Goal: Task Accomplishment & Management: Complete application form

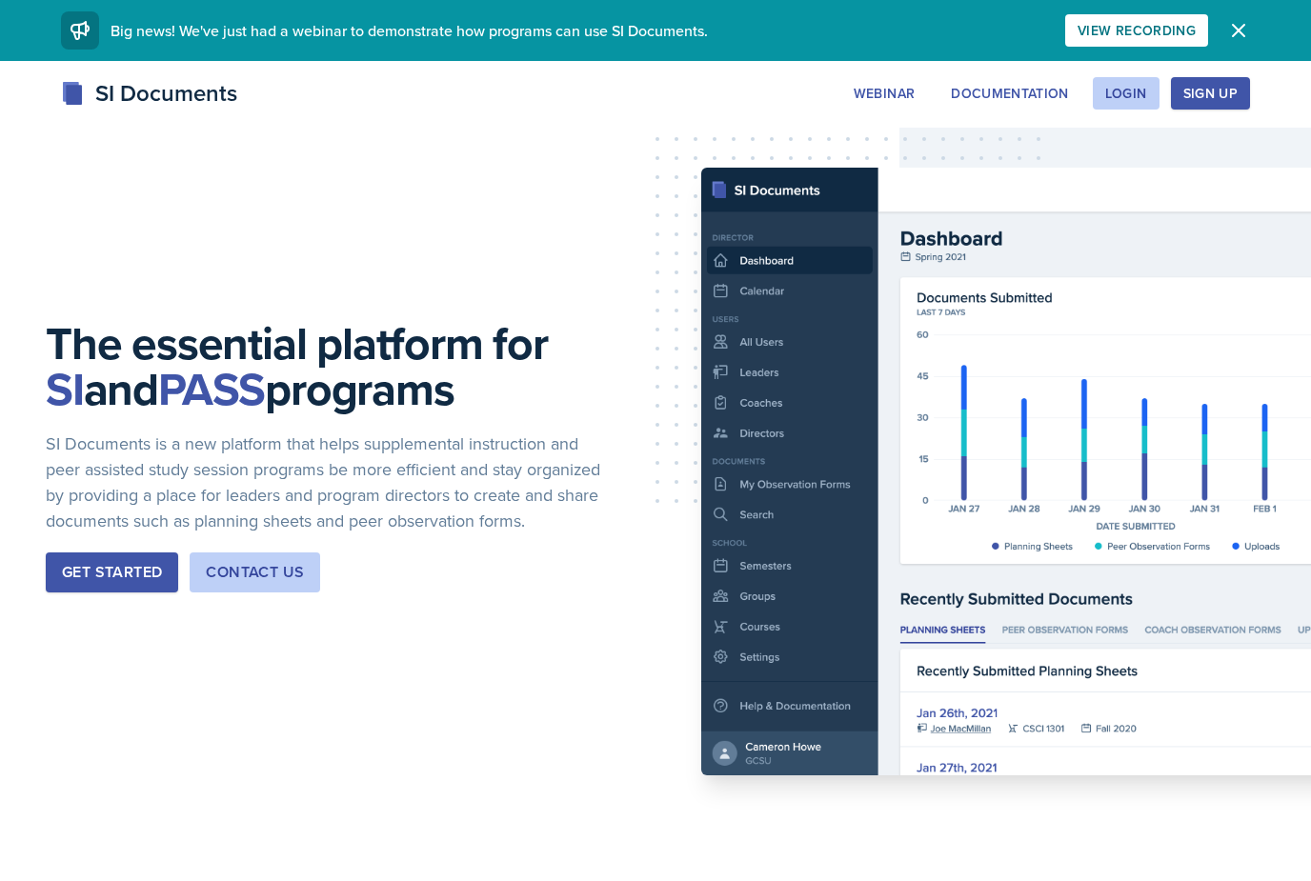
click at [1129, 90] on div "Login" at bounding box center [1126, 93] width 42 height 15
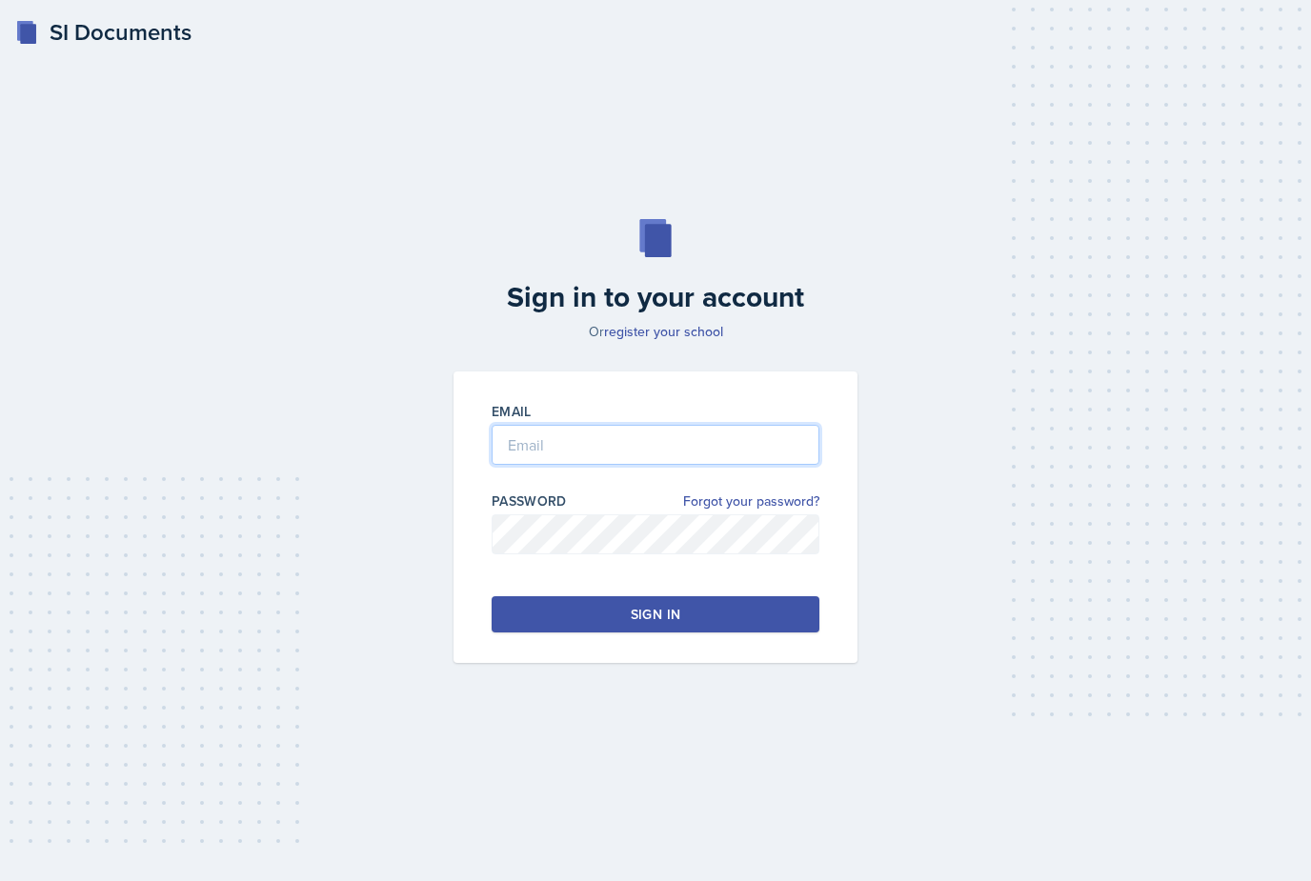
click at [749, 465] on input "email" at bounding box center [656, 445] width 328 height 40
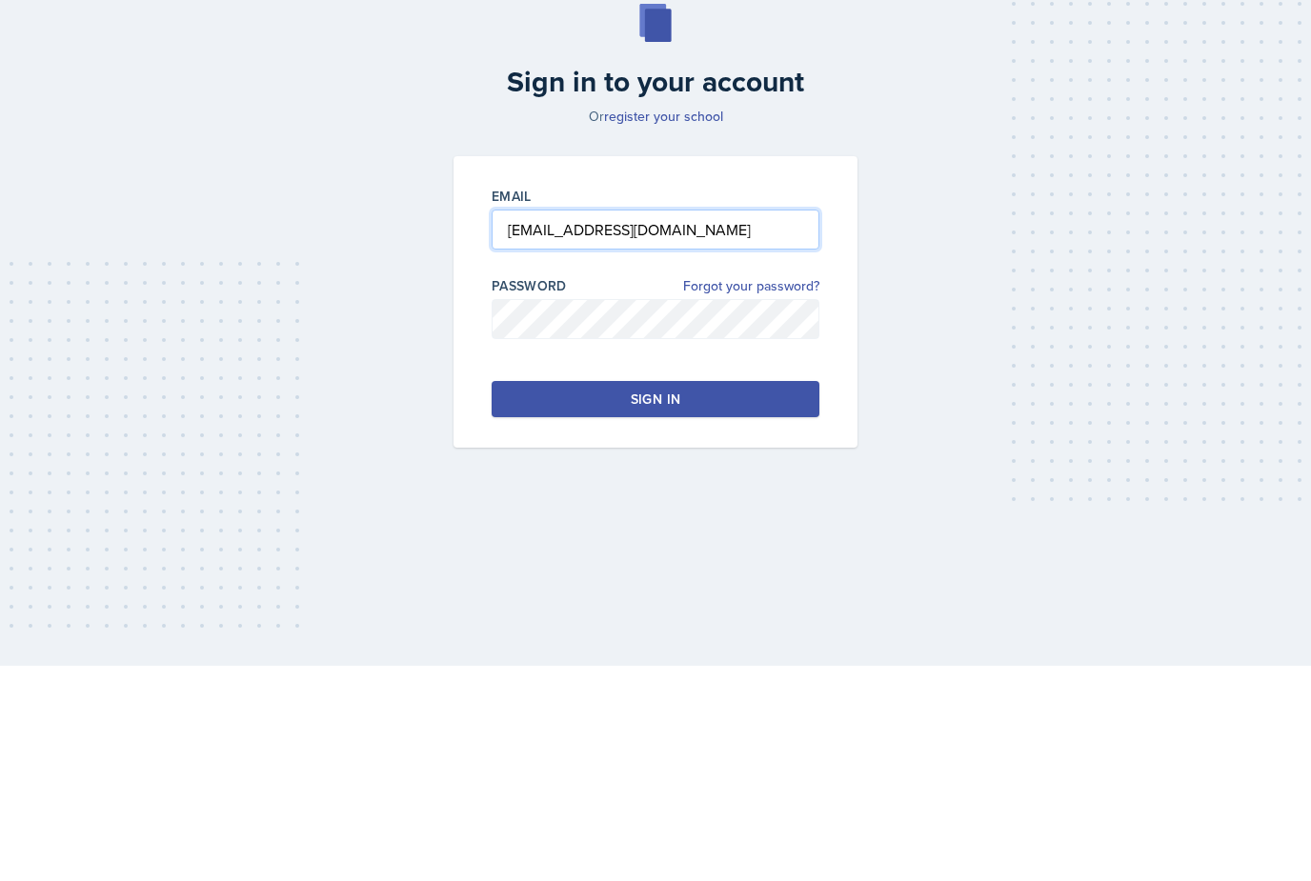
type input "[EMAIL_ADDRESS][DOMAIN_NAME]"
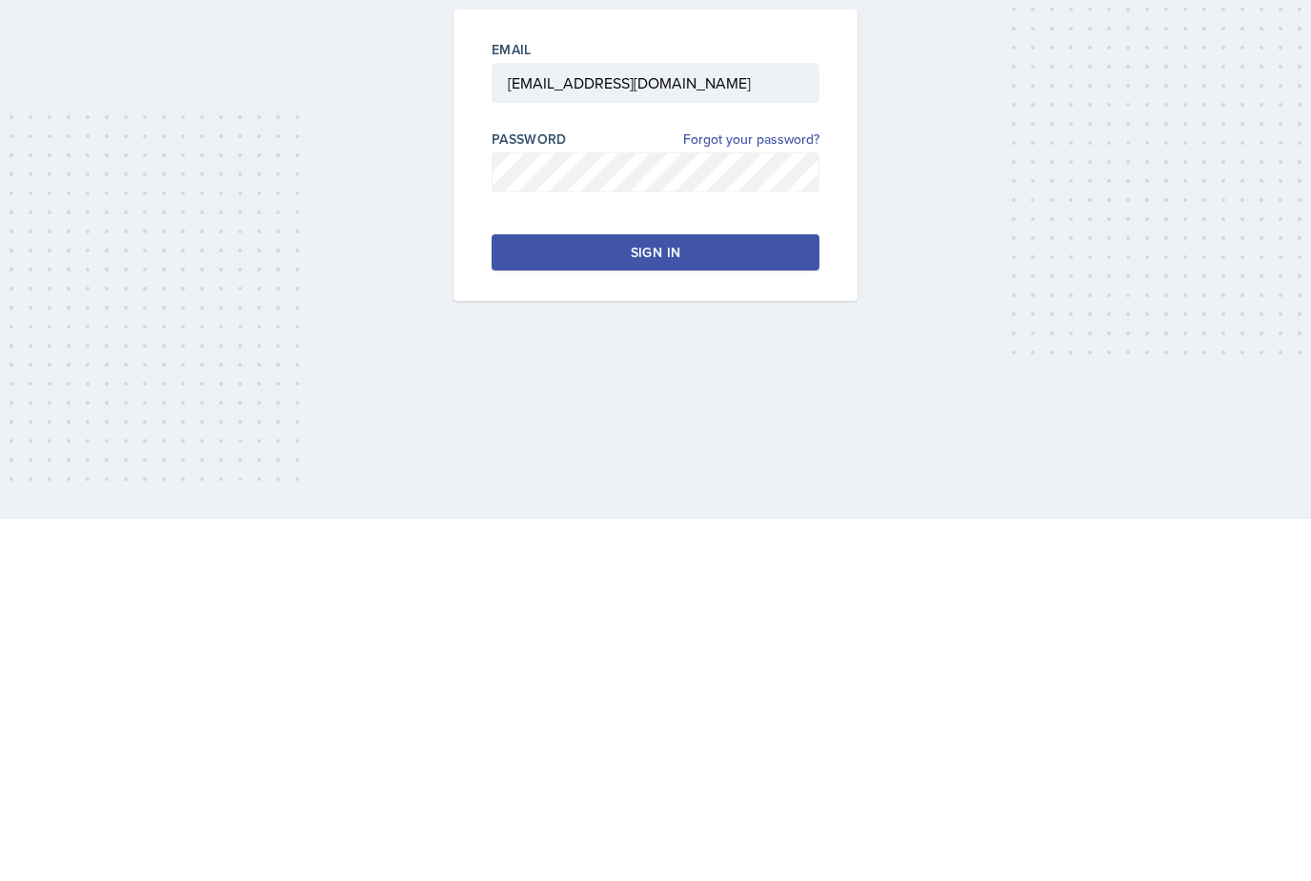
click at [718, 597] on button "Sign in" at bounding box center [656, 615] width 328 height 36
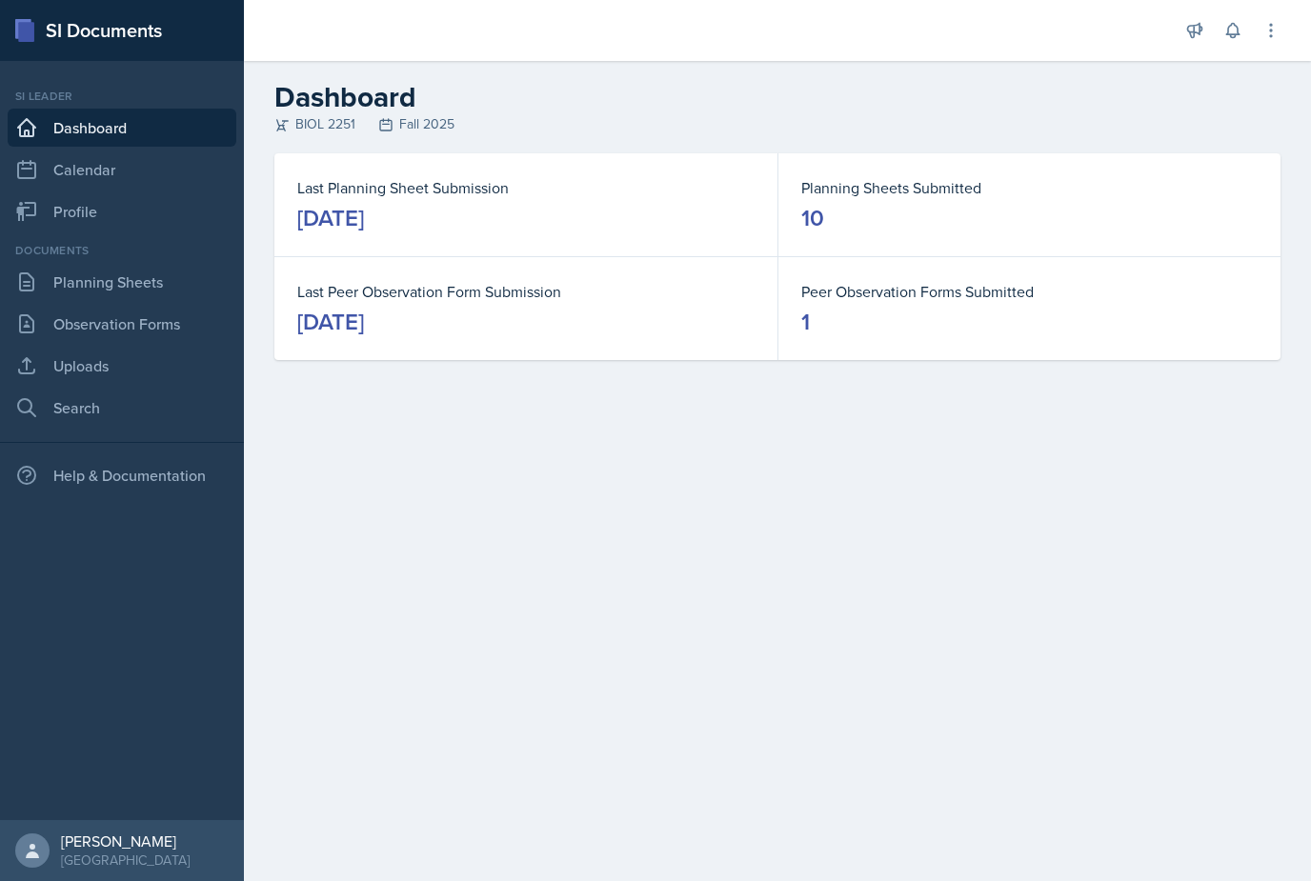
click at [71, 289] on link "Planning Sheets" at bounding box center [122, 282] width 229 height 38
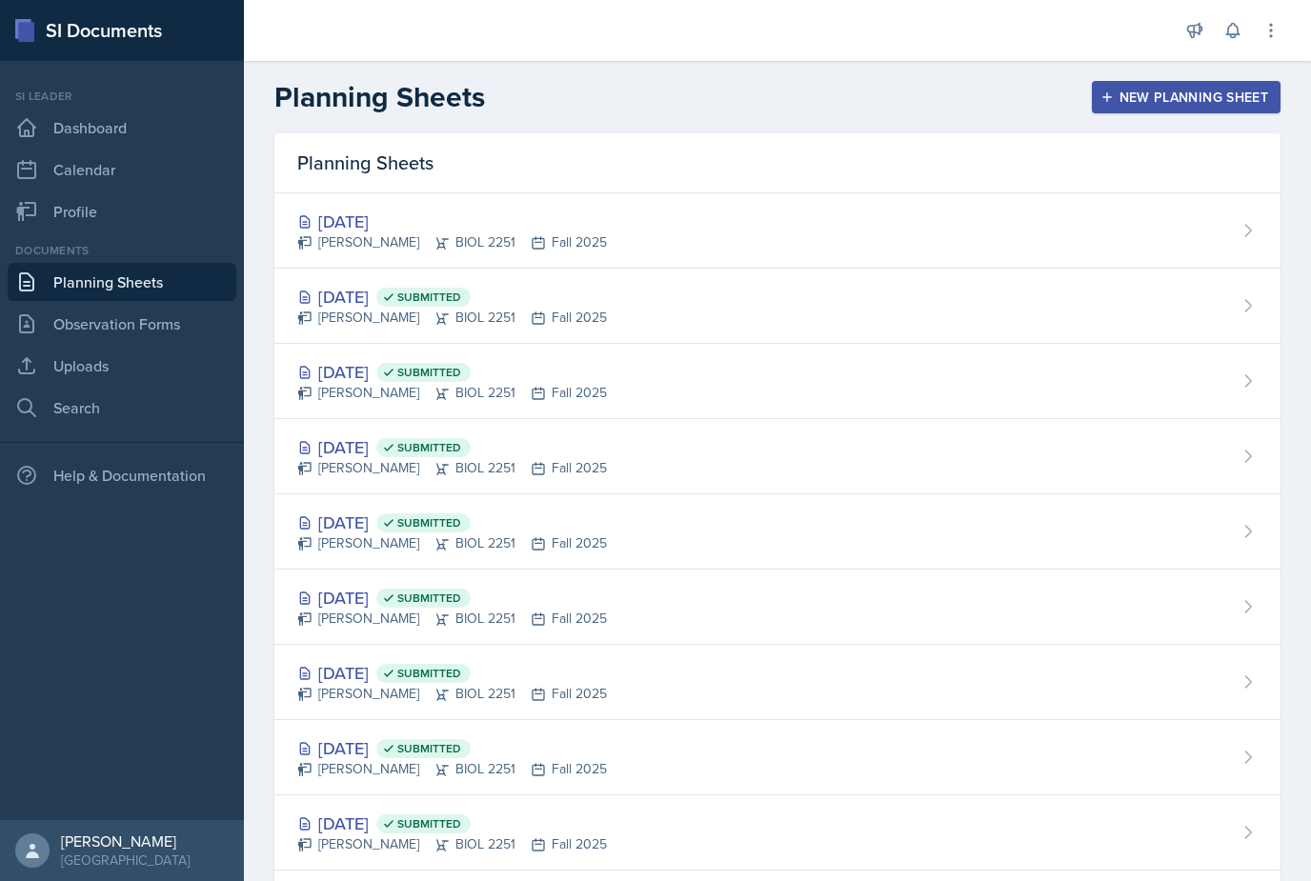
click at [387, 446] on div "[DATE] Submitted" at bounding box center [452, 448] width 310 height 26
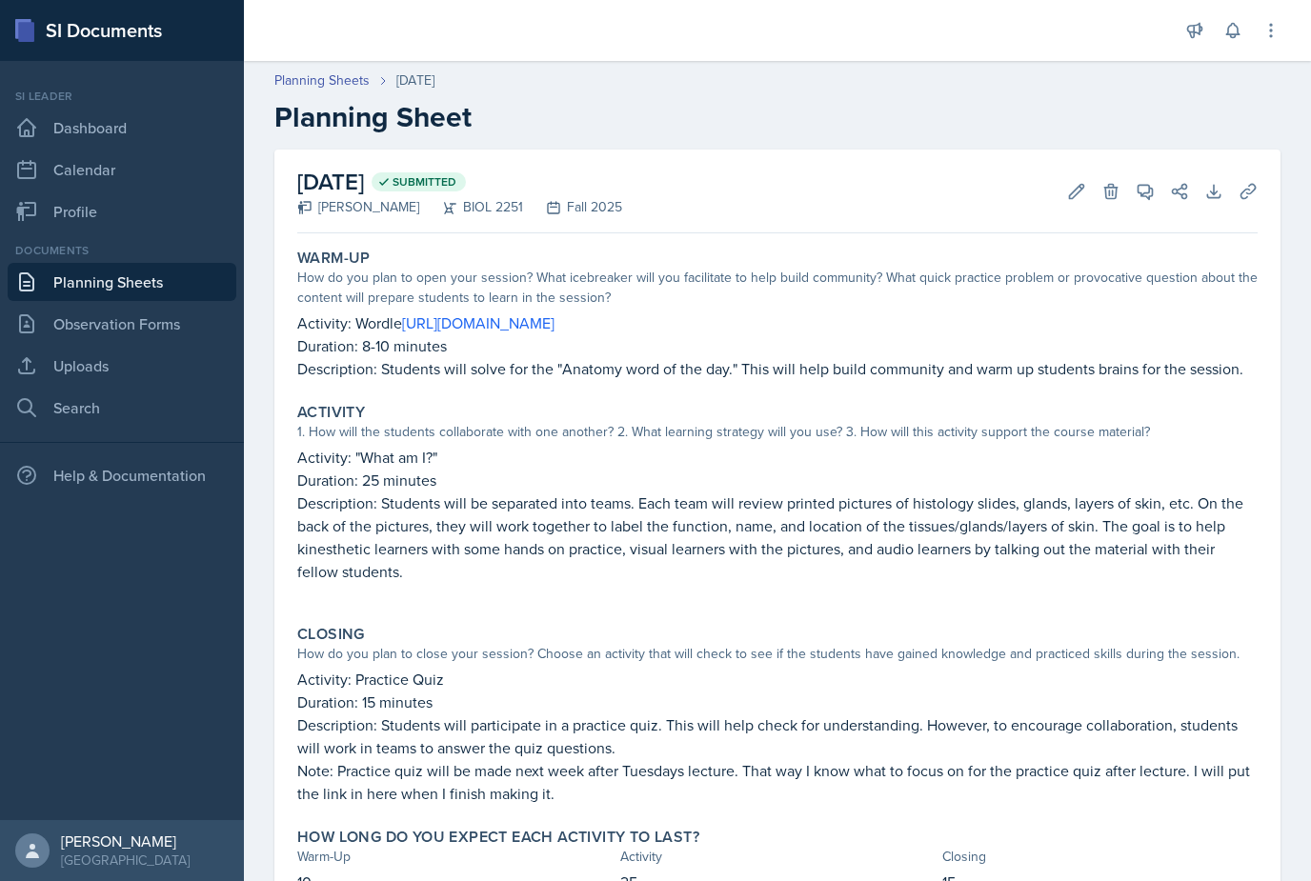
click at [93, 294] on link "Planning Sheets" at bounding box center [122, 282] width 229 height 38
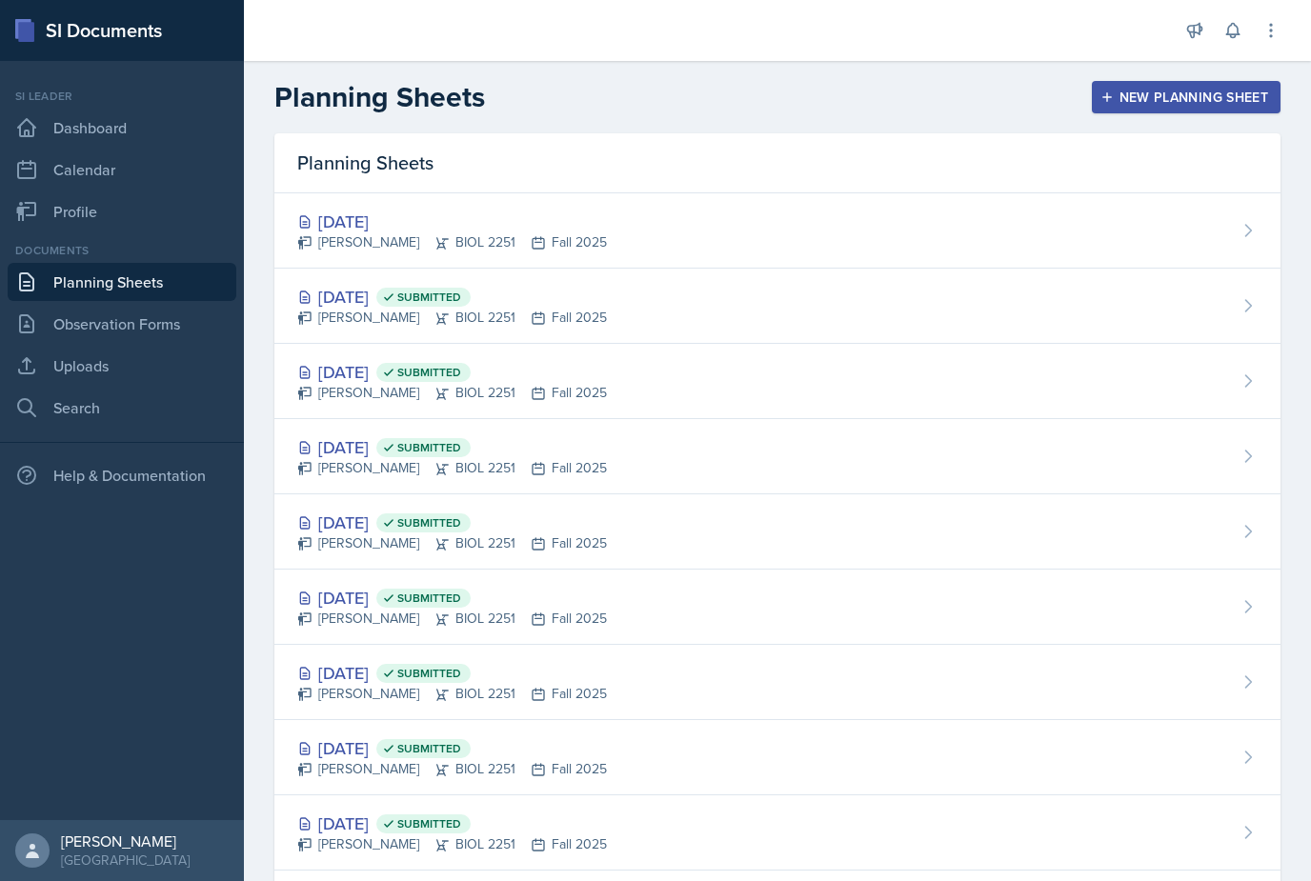
click at [403, 365] on div "[DATE] Submitted" at bounding box center [452, 372] width 310 height 26
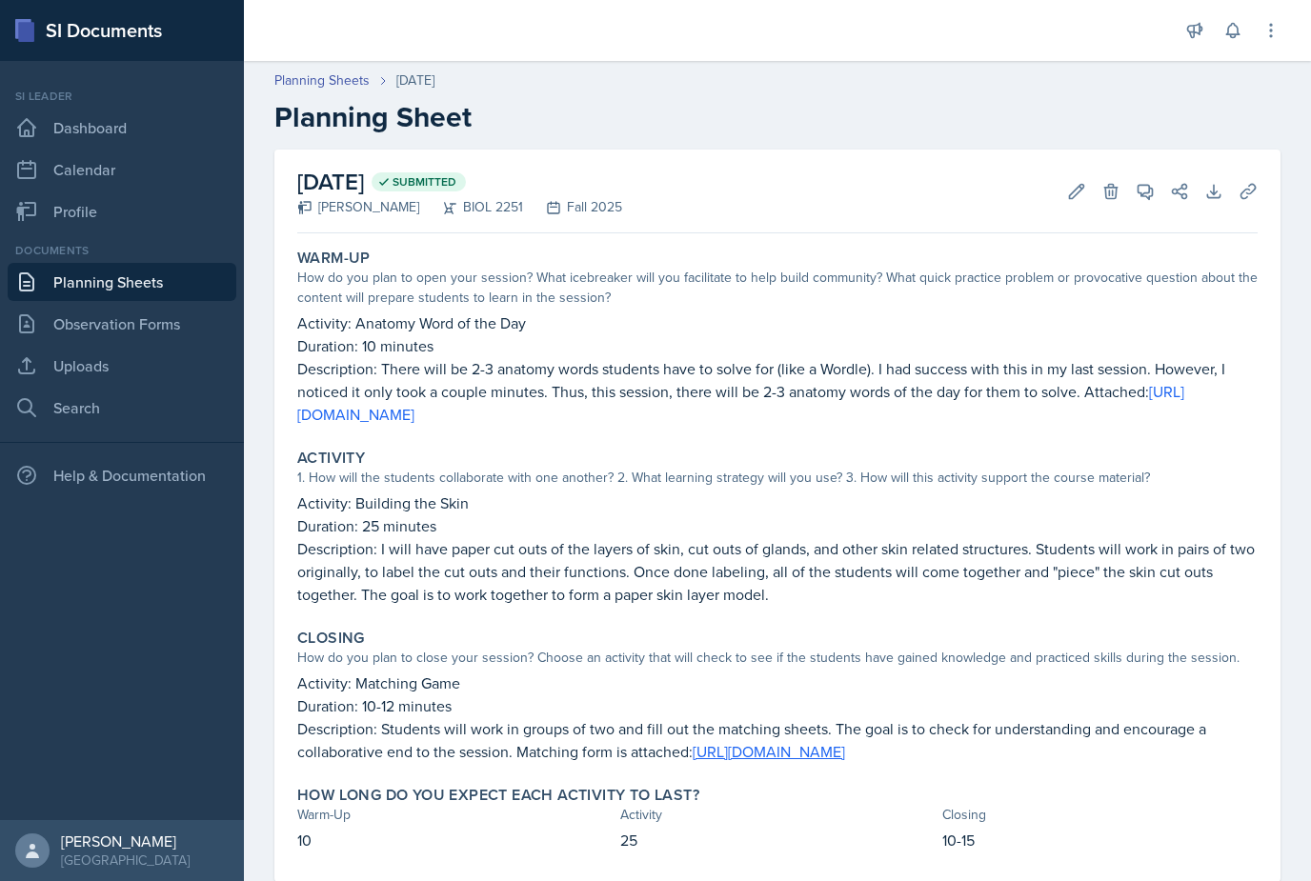
click at [98, 294] on link "Planning Sheets" at bounding box center [122, 282] width 229 height 38
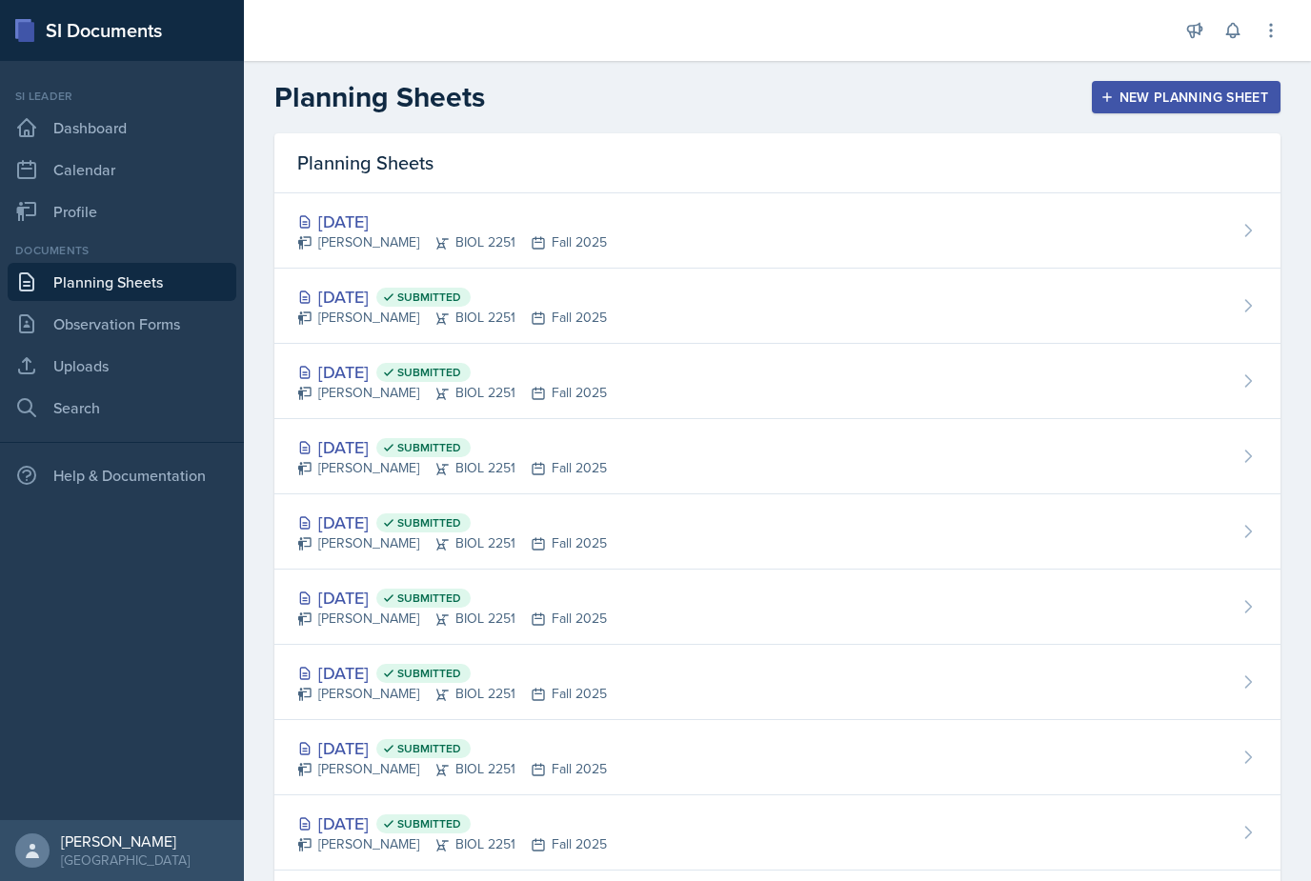
click at [411, 218] on div "[DATE]" at bounding box center [452, 222] width 310 height 26
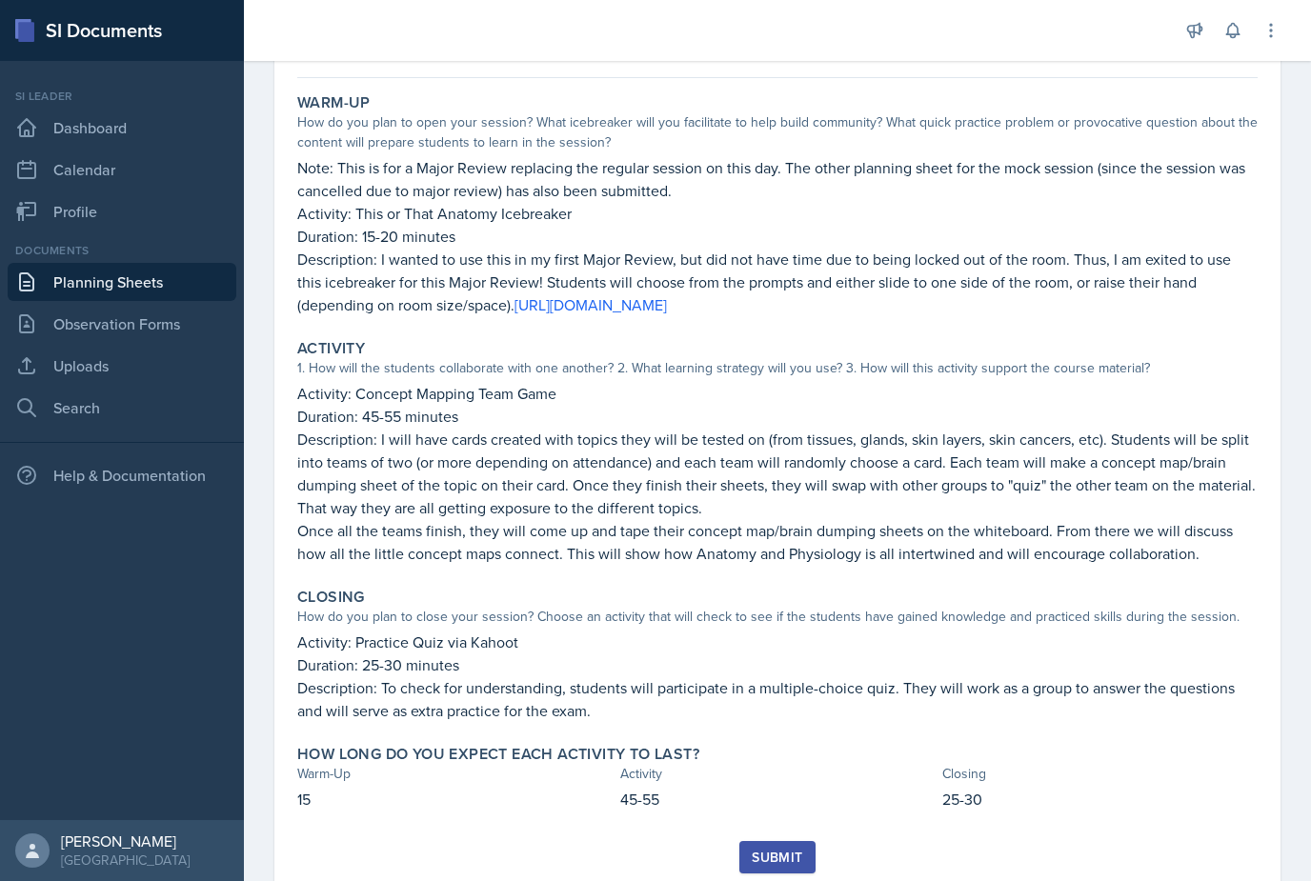
scroll to position [61, 0]
click at [1068, 248] on p "Description: I wanted to use this in my first Major Review, but did not have ti…" at bounding box center [777, 282] width 961 height 69
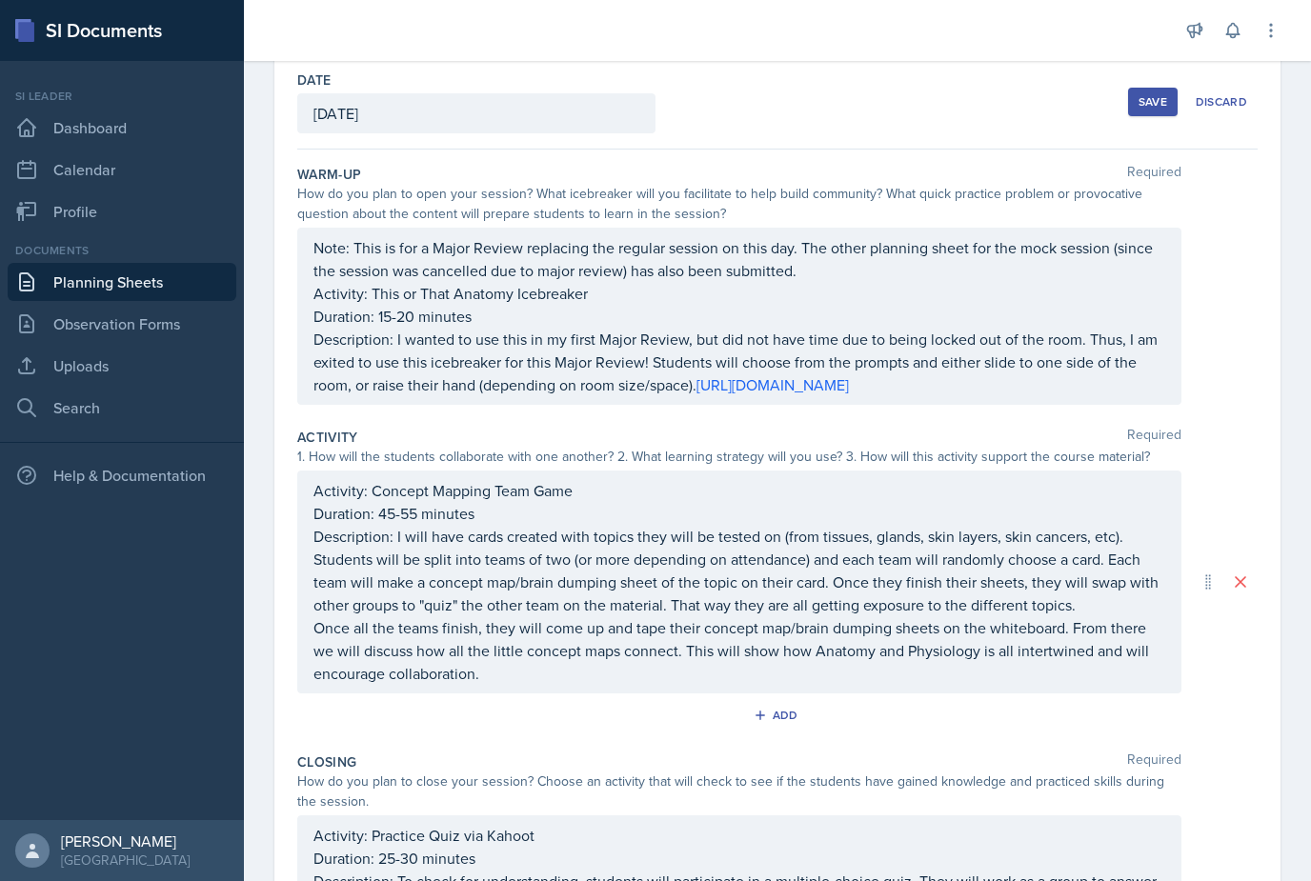
click at [1012, 282] on div "Note: This is for a Major Review replacing the regular session on this day. The…" at bounding box center [740, 316] width 852 height 160
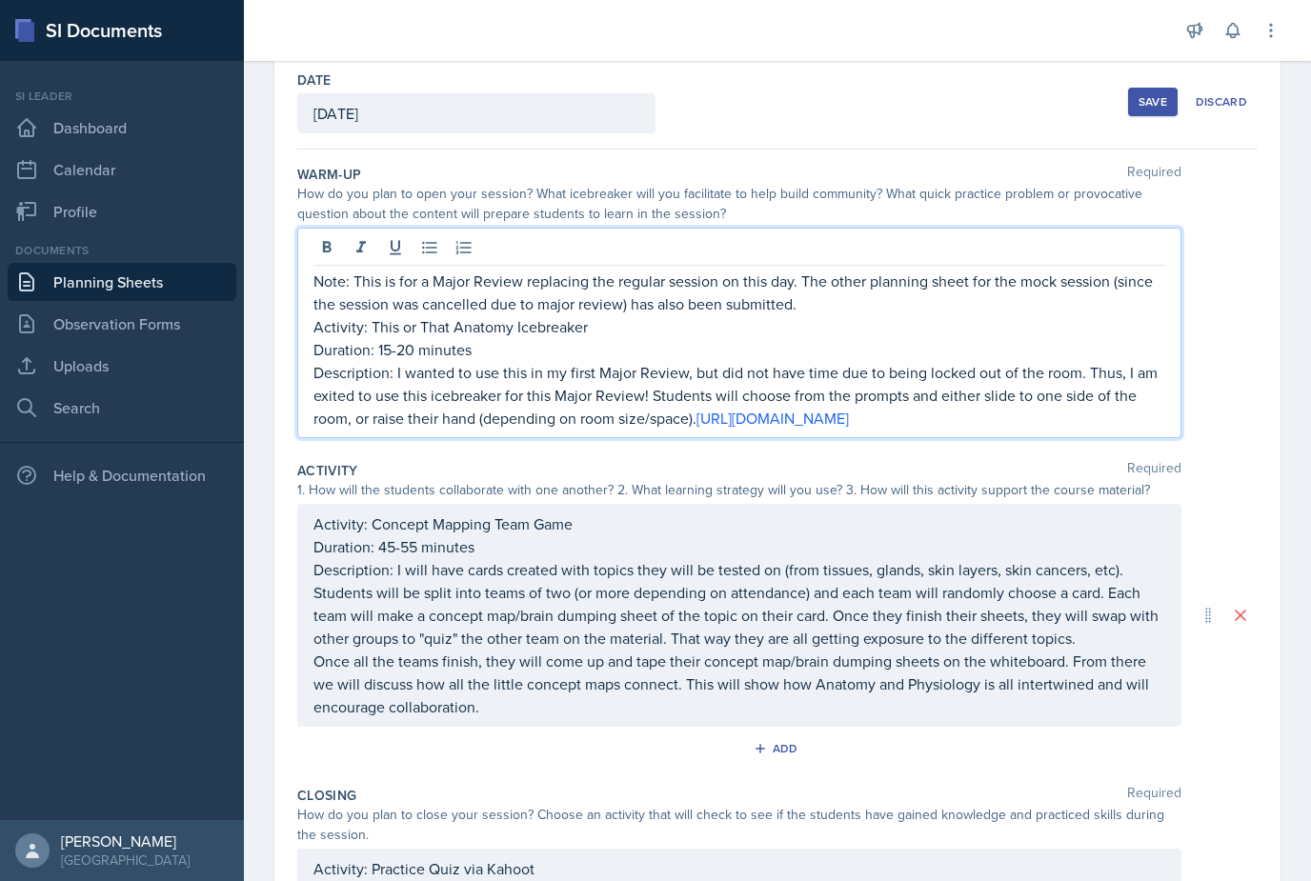
click at [1066, 361] on p "Description: I wanted to use this in my first Major Review, but did not have ti…" at bounding box center [740, 395] width 852 height 69
click at [1087, 361] on p "Description: I wanted to use this in my first Major Review, but did not have ti…" at bounding box center [740, 395] width 852 height 69
click at [957, 338] on p "Duration: 15-20 minutes" at bounding box center [740, 349] width 852 height 23
click at [1061, 361] on p "Description: I wanted to use this in my first Major Review, but did not have ti…" at bounding box center [740, 395] width 852 height 69
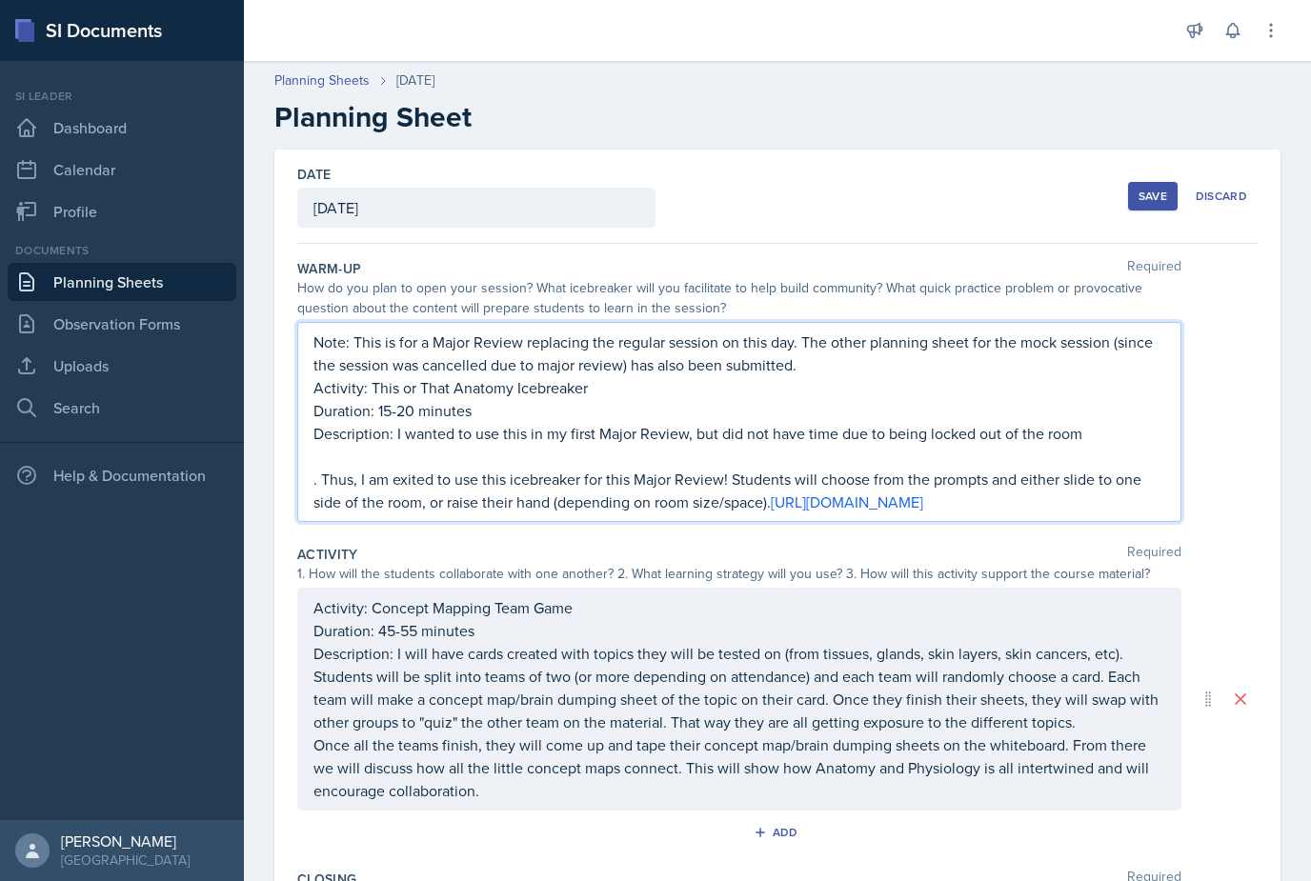
scroll to position [0, 0]
click at [635, 588] on div "Activity: Concept Mapping Team Game Duration: 45-55 minutes Description: I will…" at bounding box center [739, 699] width 884 height 223
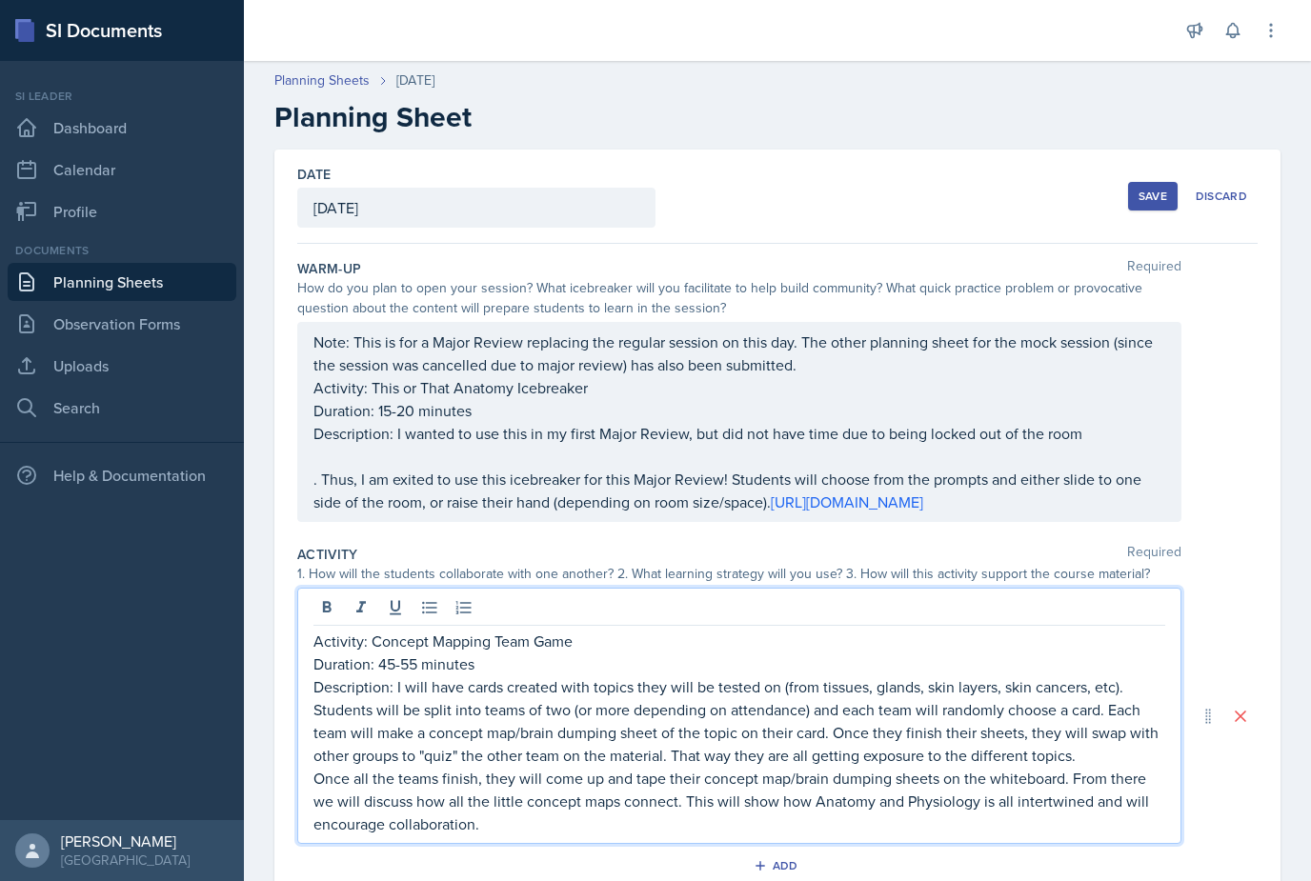
click at [315, 434] on div "Note: This is for a Major Review replacing the regular session on this day. The…" at bounding box center [740, 422] width 852 height 183
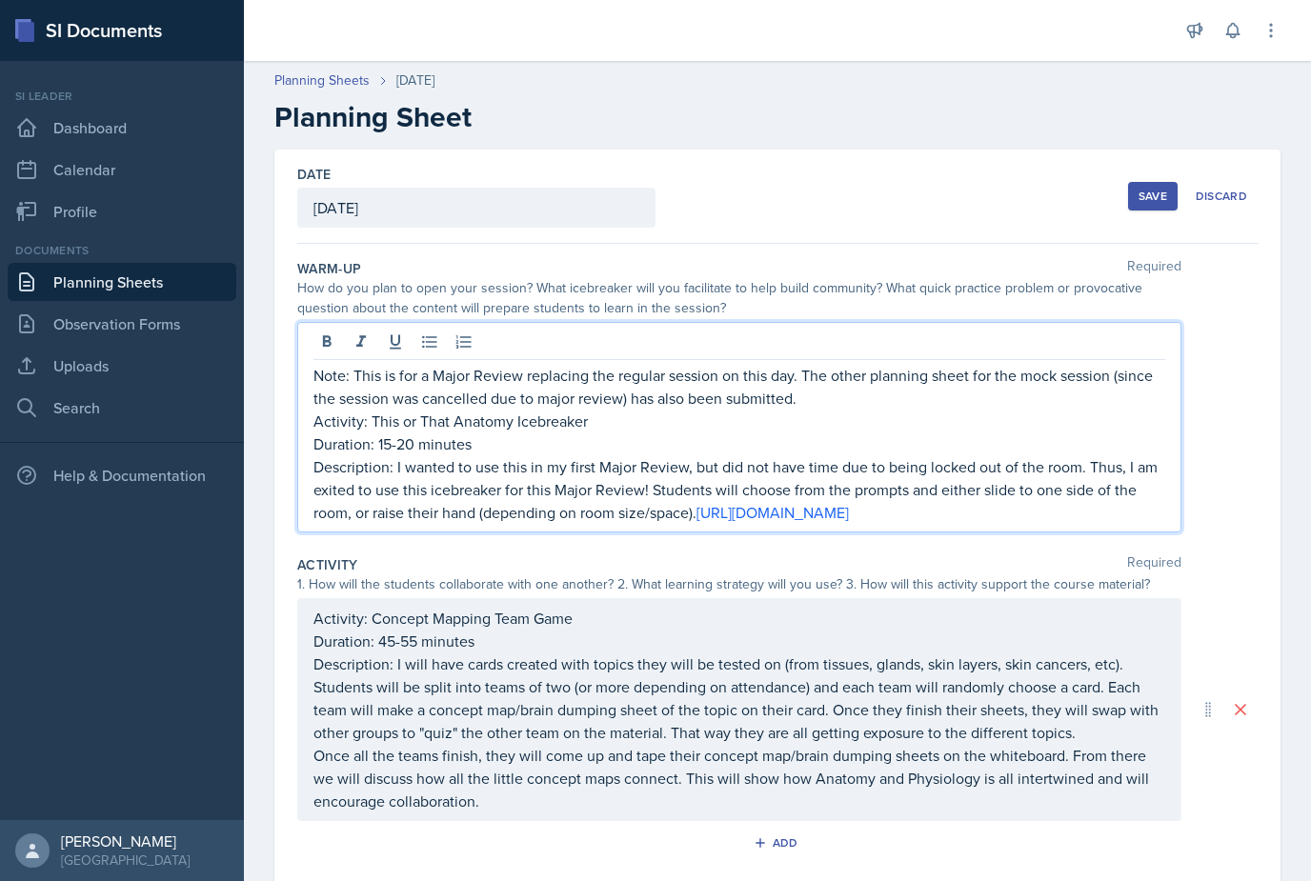
click at [1110, 364] on p "Note: This is for a Major Review replacing the regular session on this day. The…" at bounding box center [740, 387] width 852 height 46
click at [1114, 410] on p "Activity: This or That Anatomy Icebreaker" at bounding box center [740, 421] width 852 height 23
click at [472, 433] on p "Duration: 15-20 minutes" at bounding box center [740, 444] width 852 height 23
click at [1124, 364] on p "Note: This is for a Major Review replacing the regular session on this day. The…" at bounding box center [740, 387] width 852 height 46
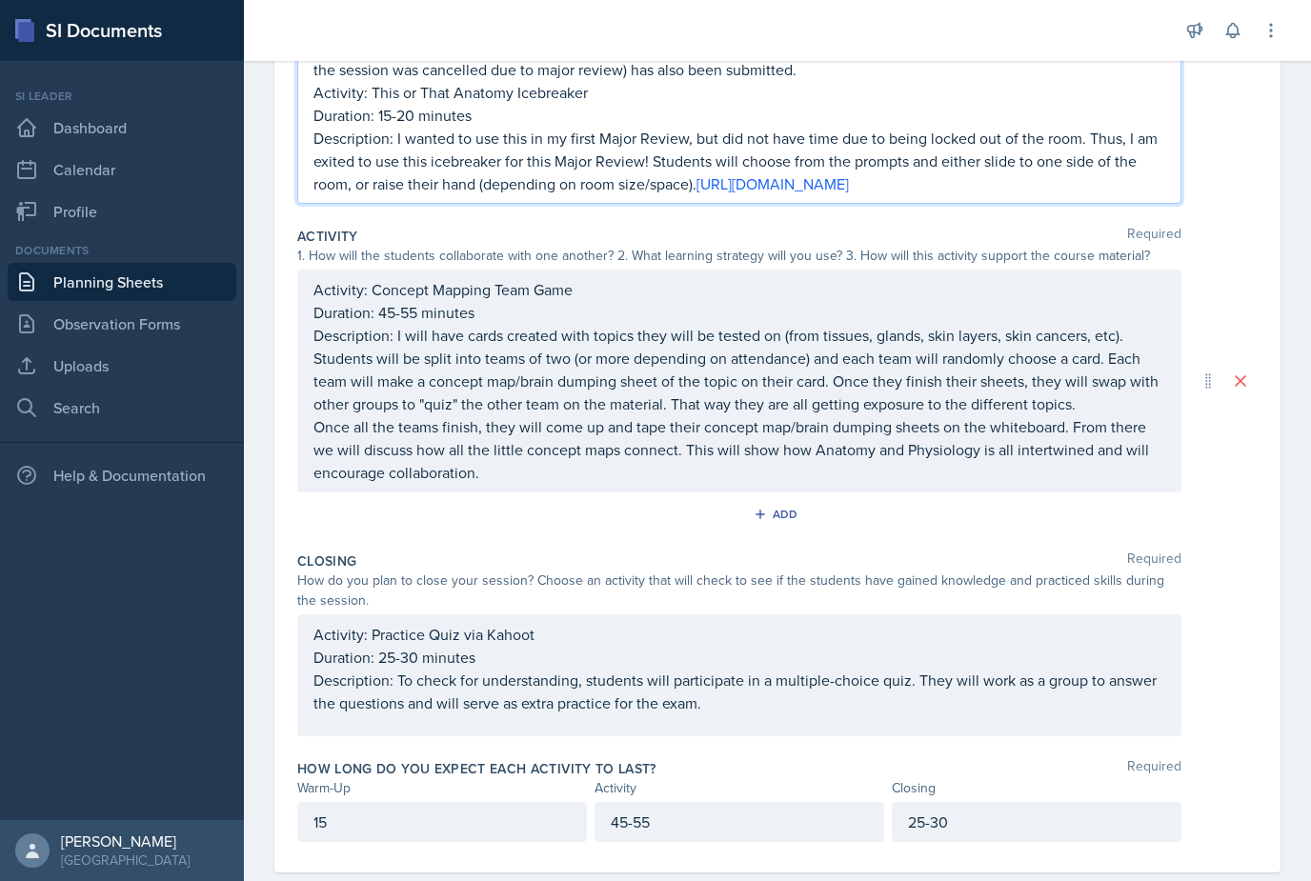
scroll to position [294, 0]
click at [1088, 616] on div "Activity: Practice Quiz via Kahoot Duration: 25-30 minutes Description: To chec…" at bounding box center [739, 677] width 884 height 122
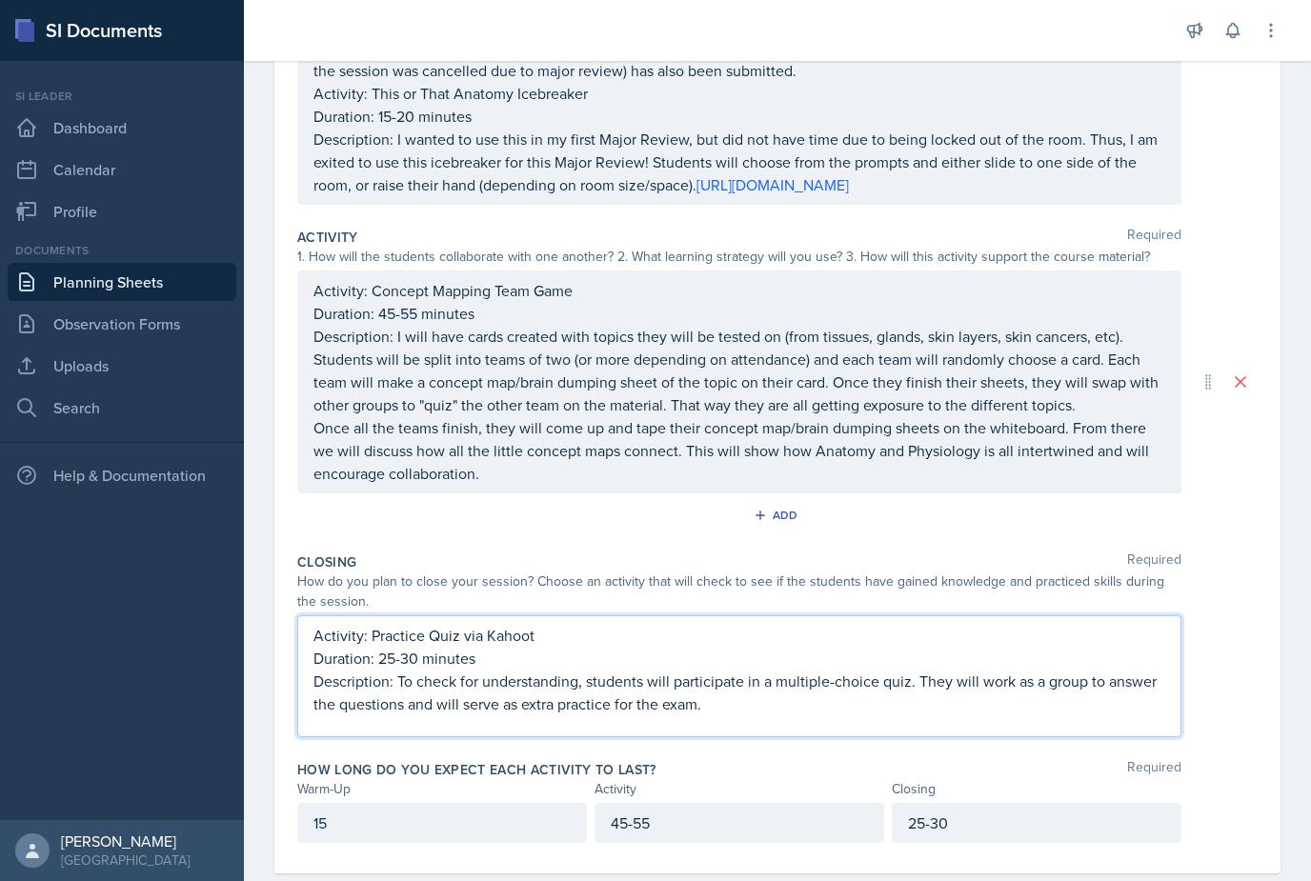
click at [928, 501] on div "Add" at bounding box center [777, 519] width 961 height 36
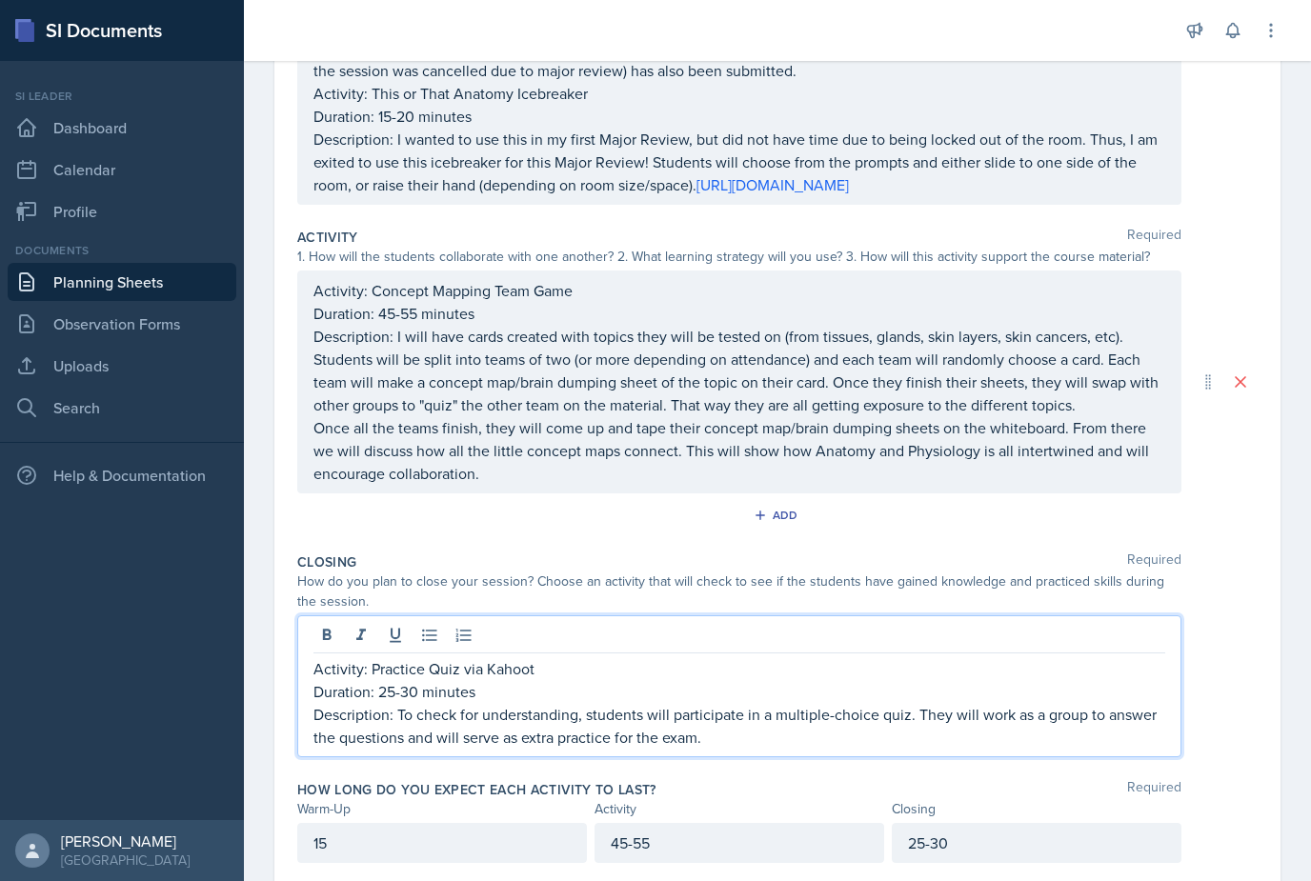
click at [407, 680] on p "Duration: 25-30 minutes" at bounding box center [740, 691] width 852 height 23
click at [403, 703] on p "Description: To check for understanding, students will participate in a multipl…" at bounding box center [740, 726] width 852 height 46
click at [855, 680] on p "Duration: 30 minutes" at bounding box center [740, 691] width 852 height 23
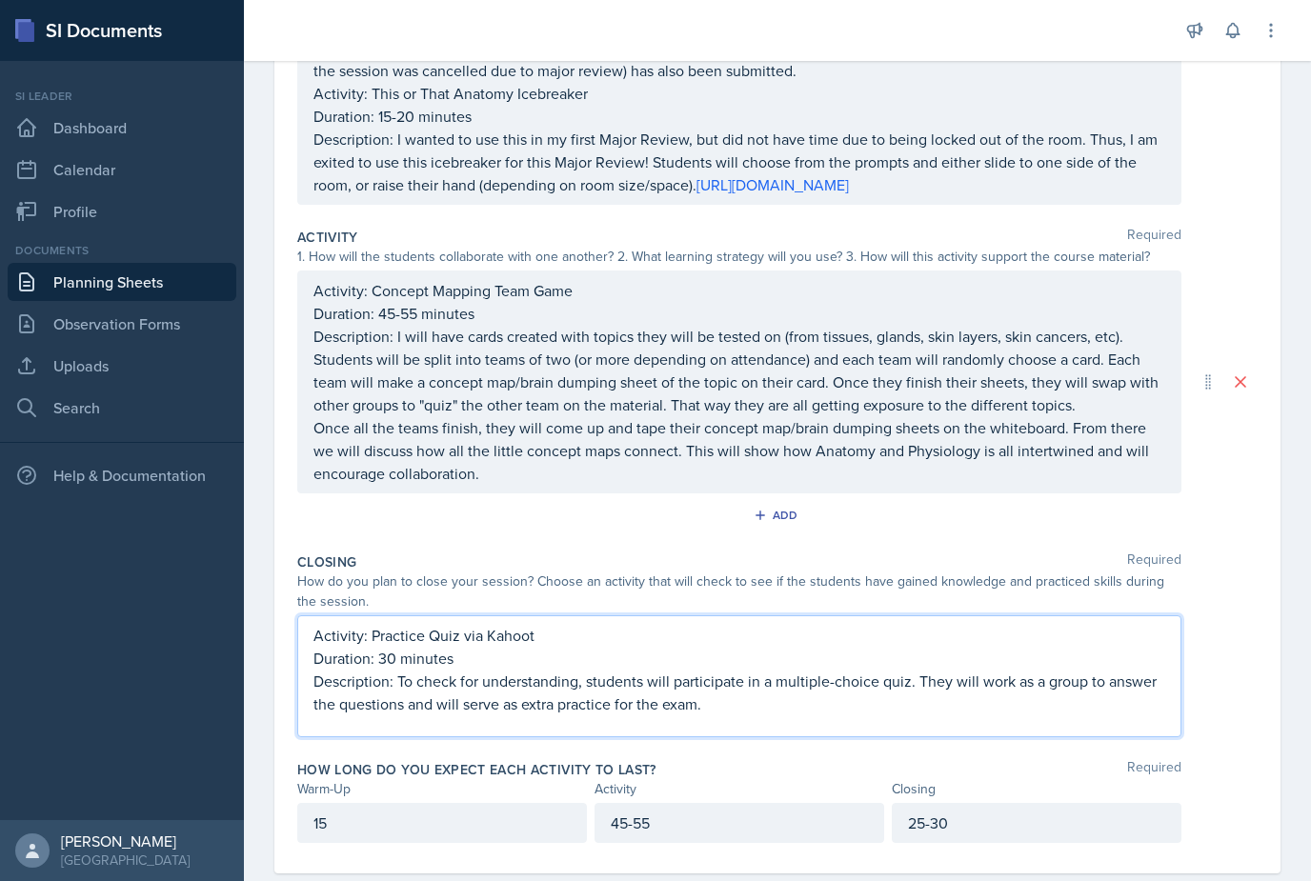
click at [933, 803] on div "25-30" at bounding box center [1037, 823] width 290 height 40
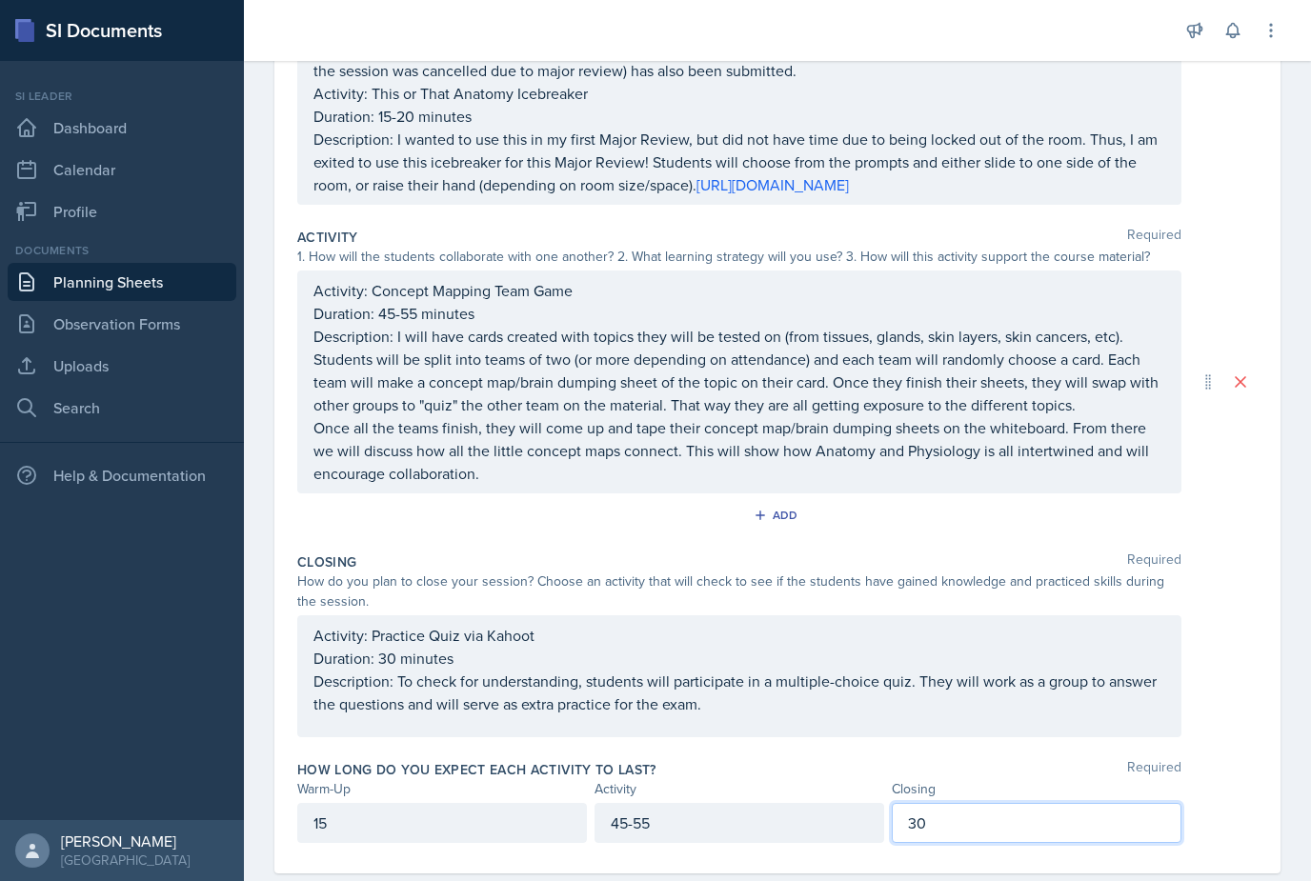
click at [1246, 247] on div "1. How will the students collaborate with one another? 2. What learning strateg…" at bounding box center [777, 257] width 961 height 20
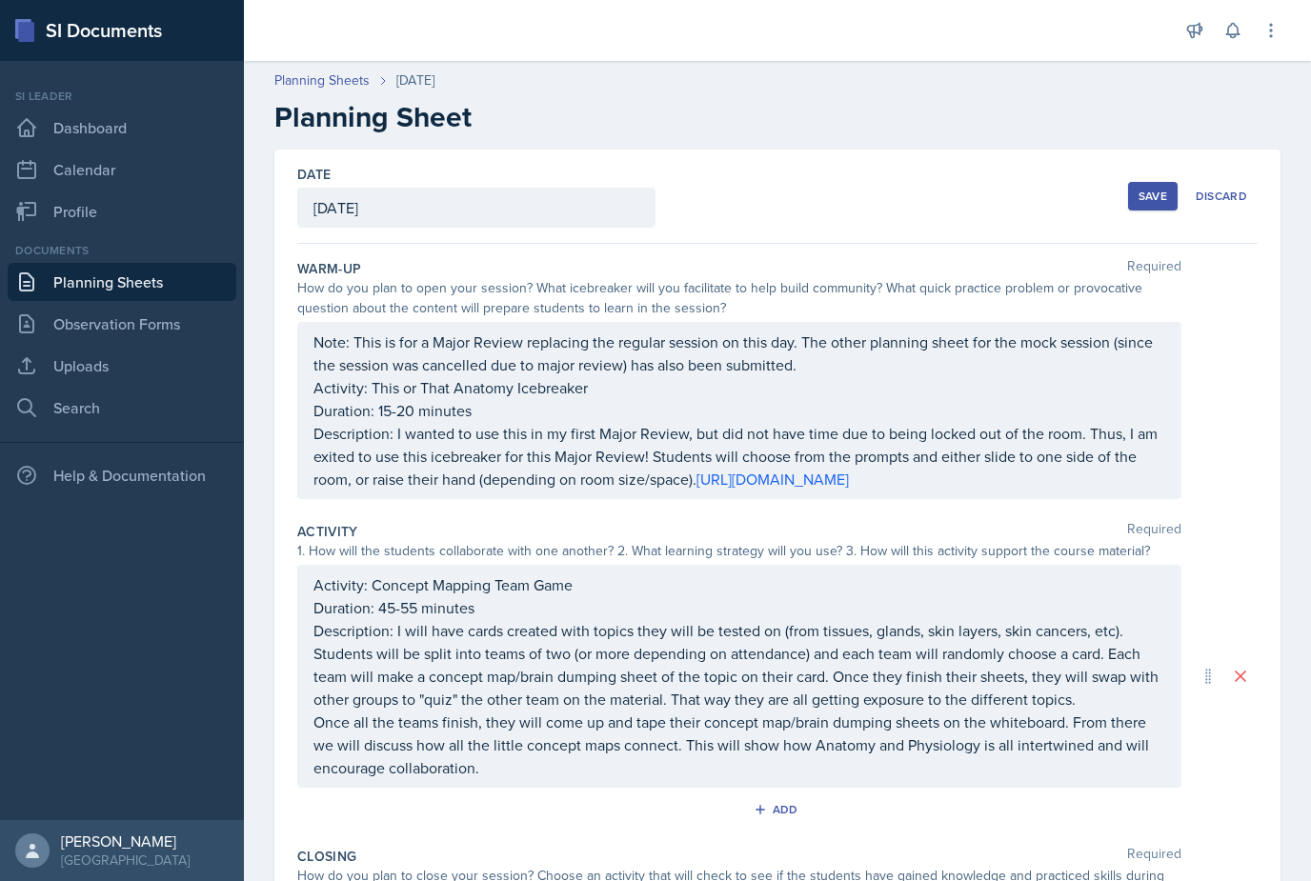
scroll to position [0, 0]
click at [1151, 189] on div "Save" at bounding box center [1153, 196] width 29 height 15
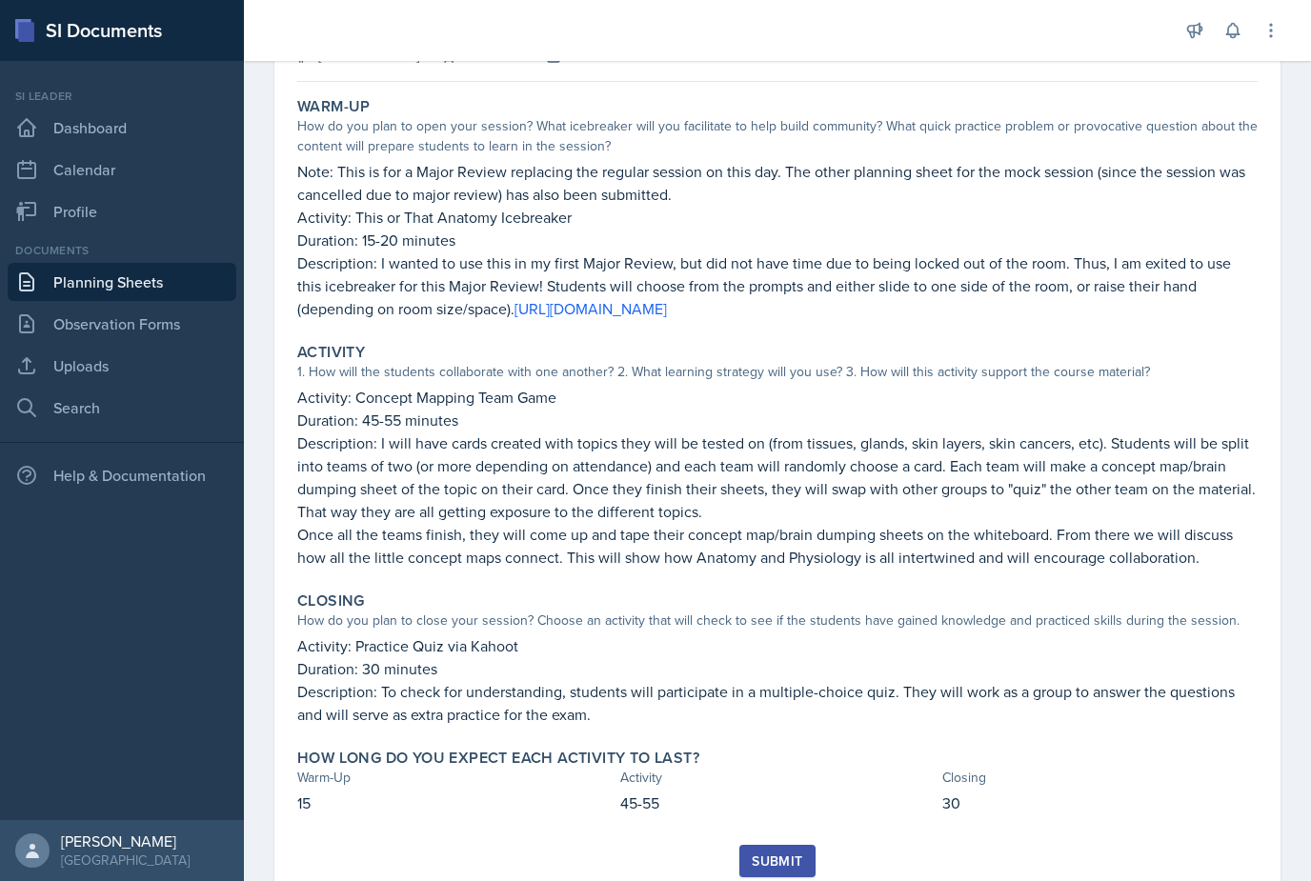
scroll to position [149, 0]
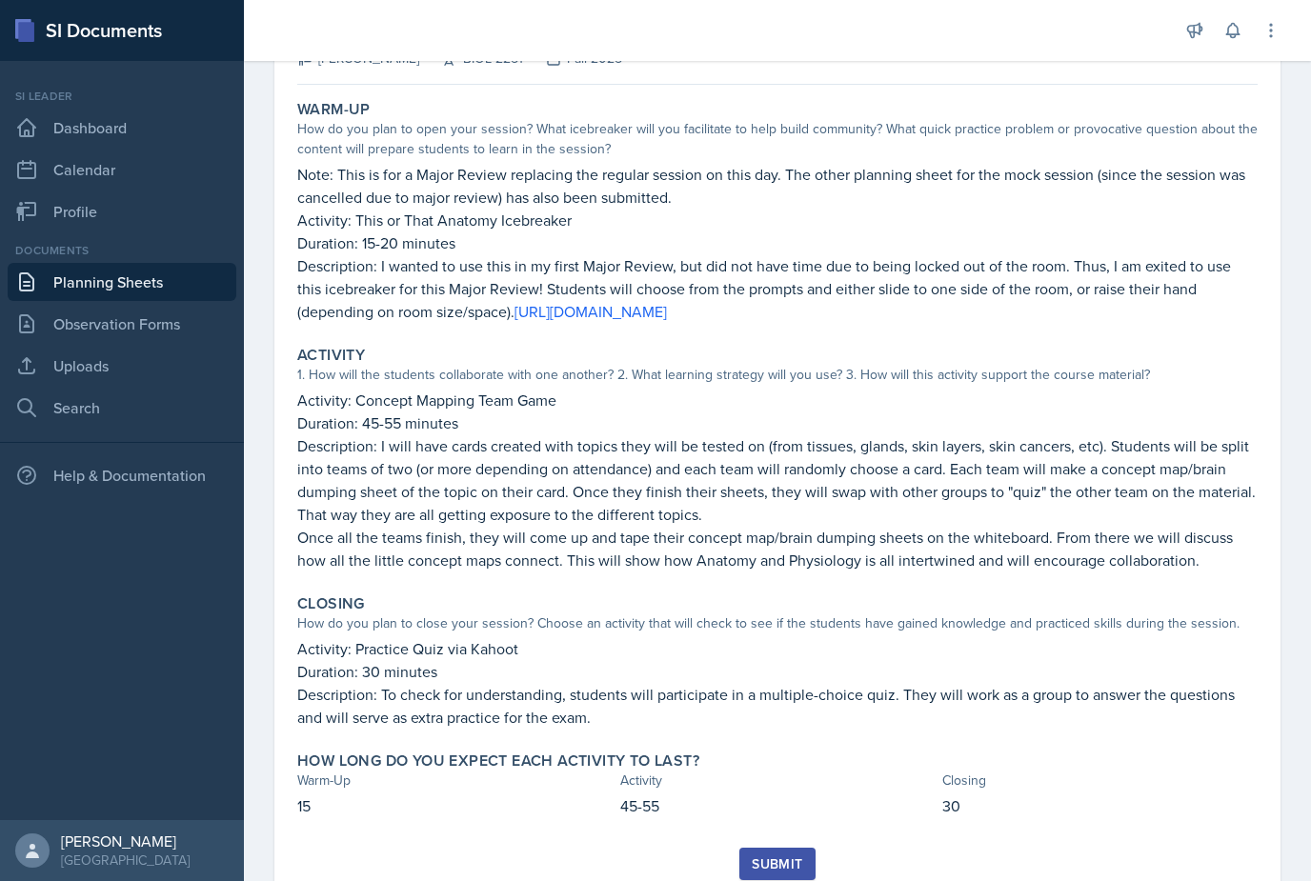
click at [815, 848] on button "Submit" at bounding box center [776, 864] width 75 height 32
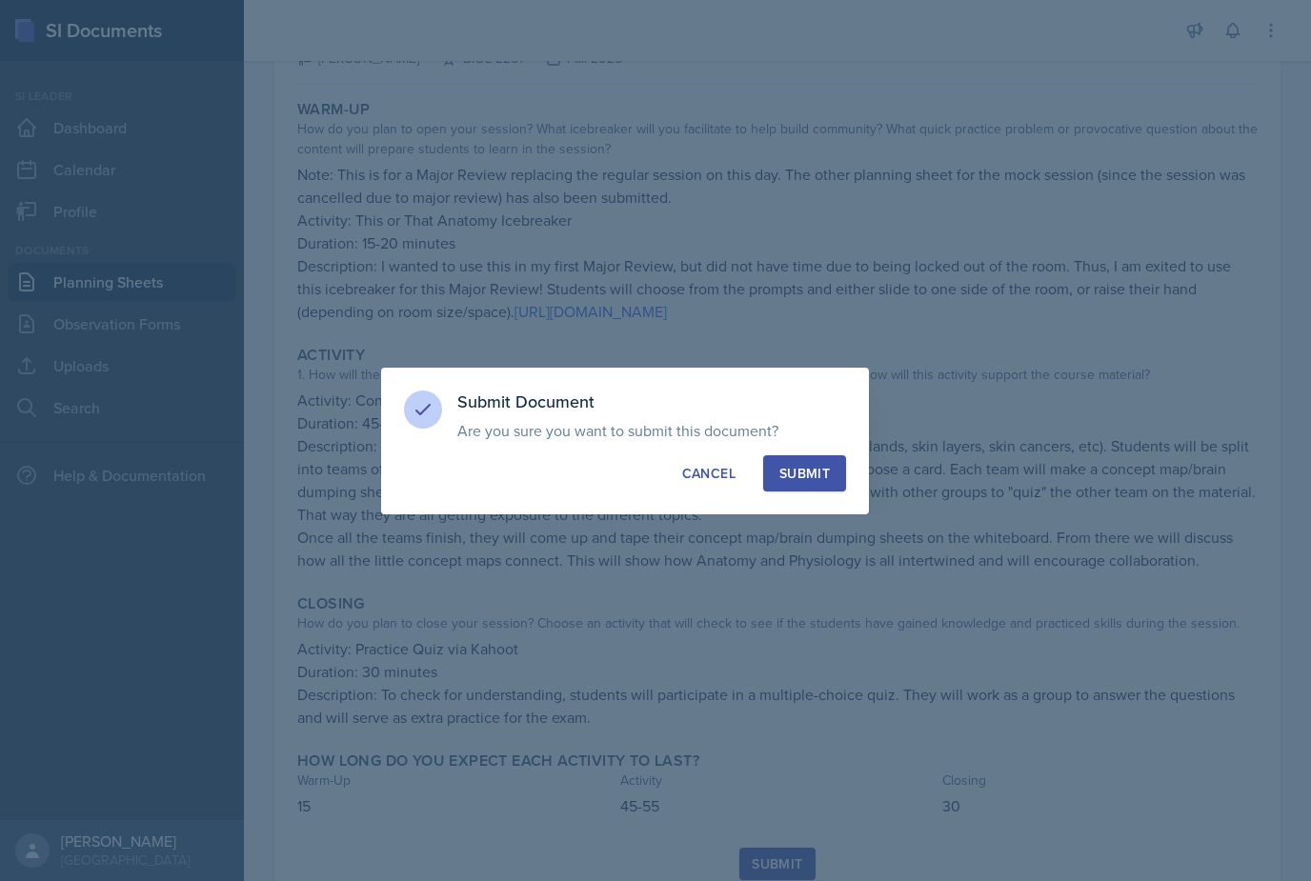
click at [827, 487] on button "Submit" at bounding box center [804, 474] width 83 height 36
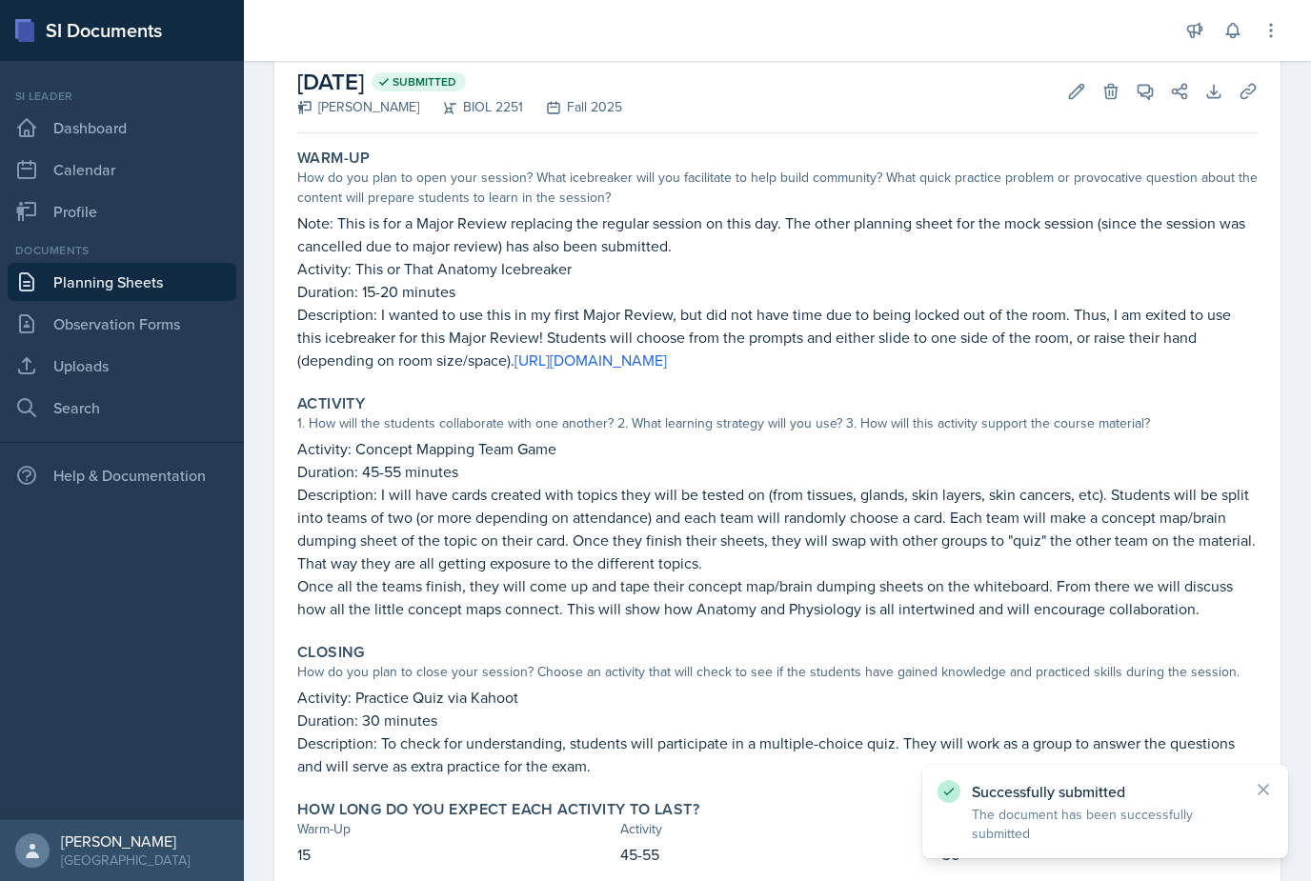
click at [101, 263] on link "Planning Sheets" at bounding box center [122, 282] width 229 height 38
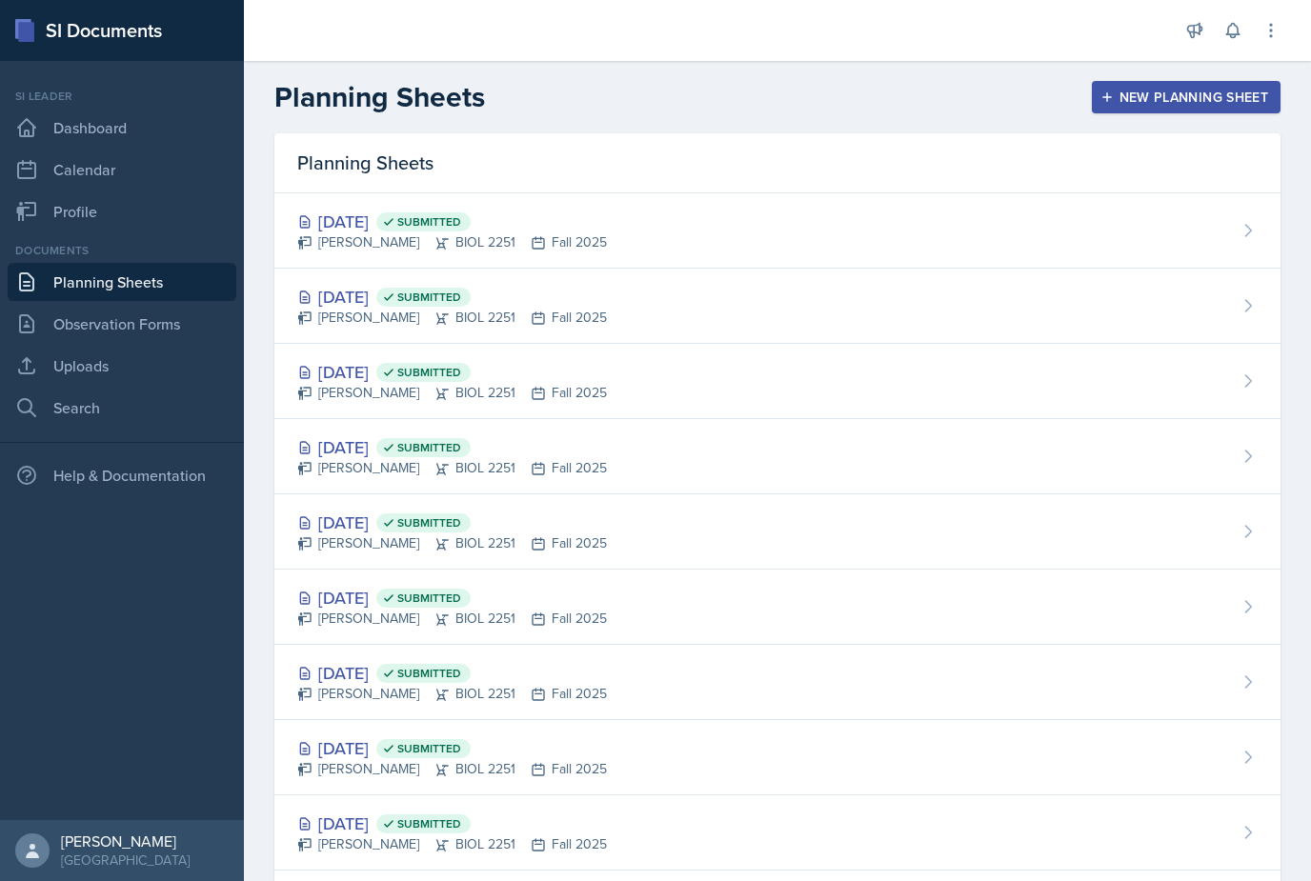
click at [167, 335] on link "Observation Forms" at bounding box center [122, 324] width 229 height 38
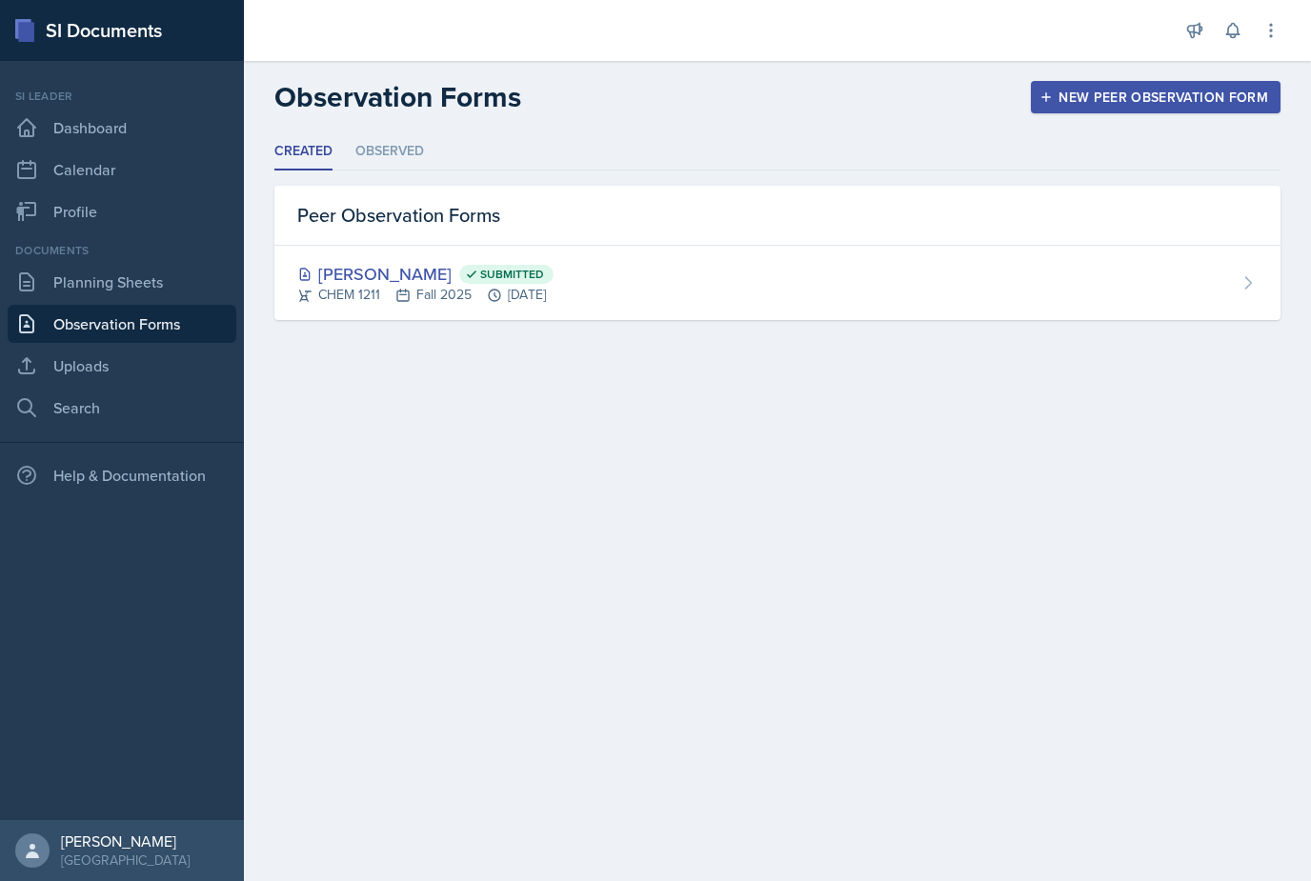
click at [961, 282] on div "[PERSON_NAME] Submitted CHEM 1211 Fall 2025 [DATE]" at bounding box center [777, 283] width 1006 height 74
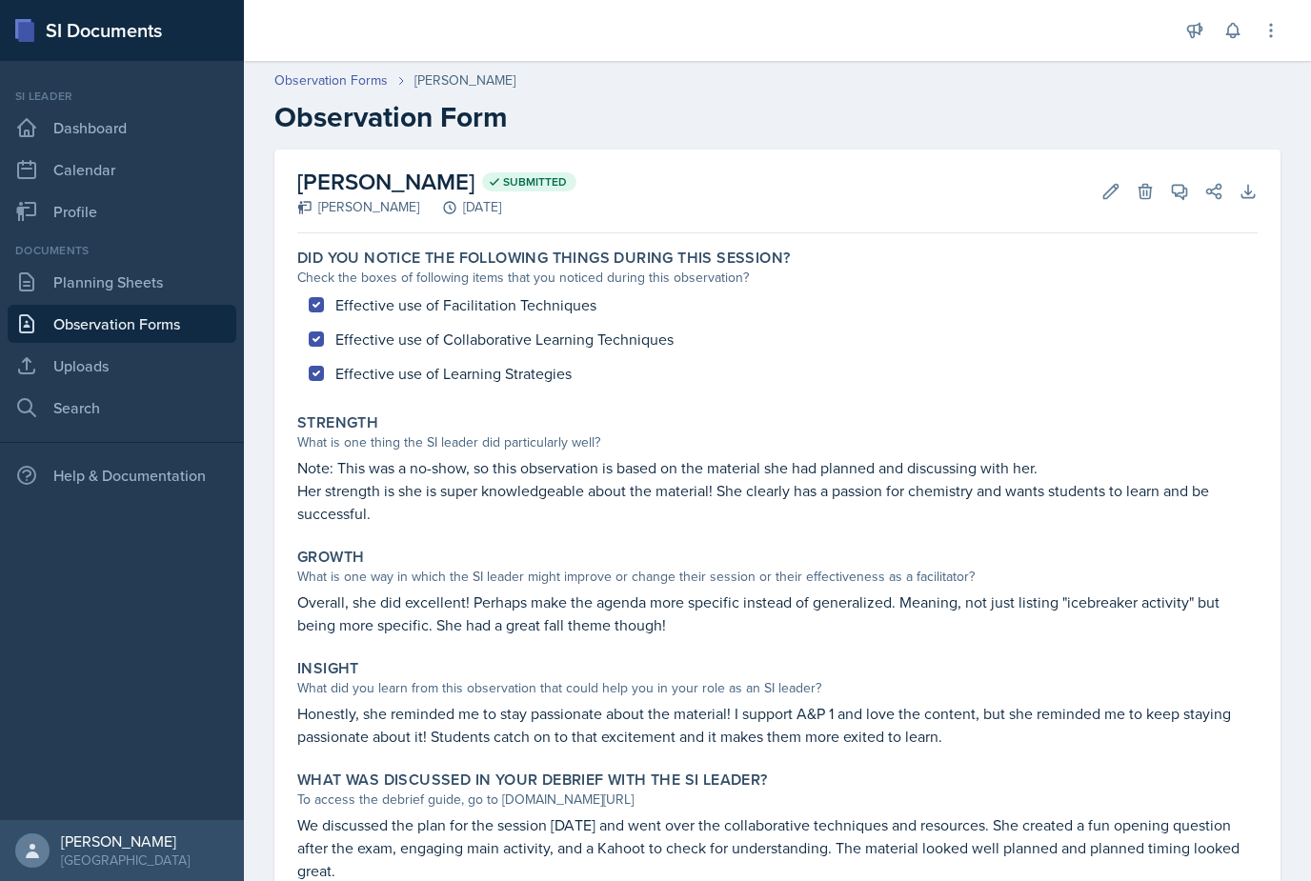
click at [1185, 201] on button "View Comments" at bounding box center [1180, 191] width 34 height 34
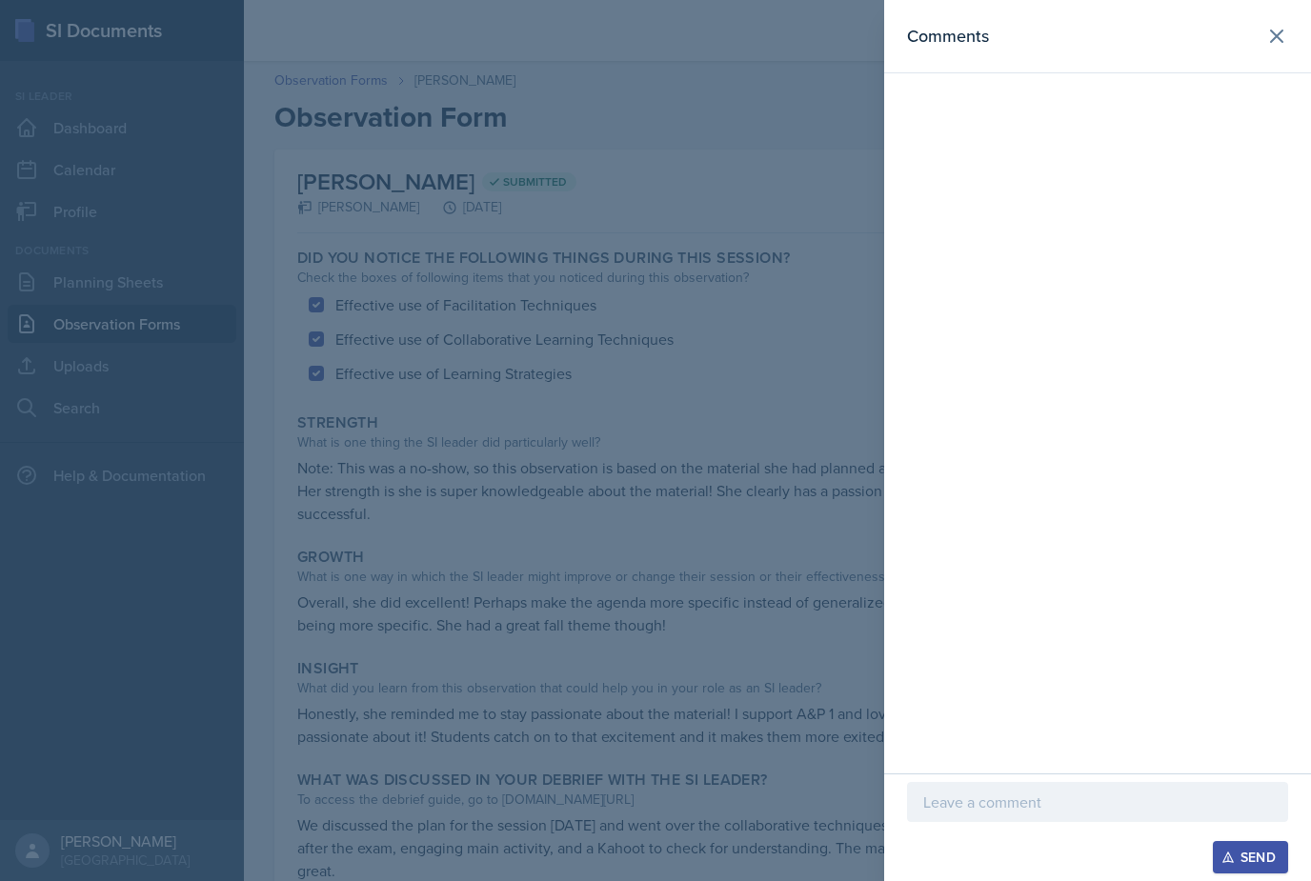
click at [803, 431] on div at bounding box center [655, 440] width 1311 height 881
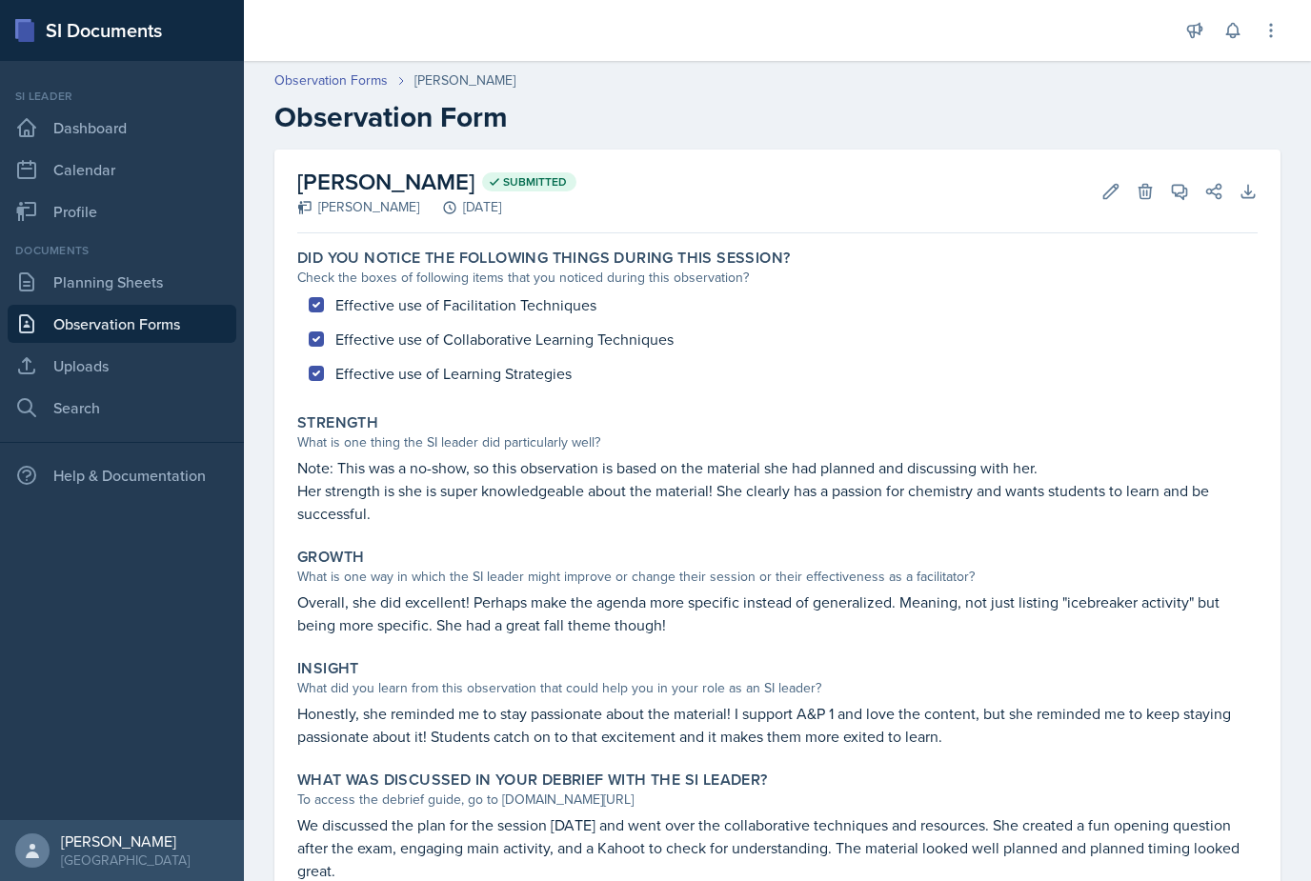
click at [146, 286] on link "Planning Sheets" at bounding box center [122, 282] width 229 height 38
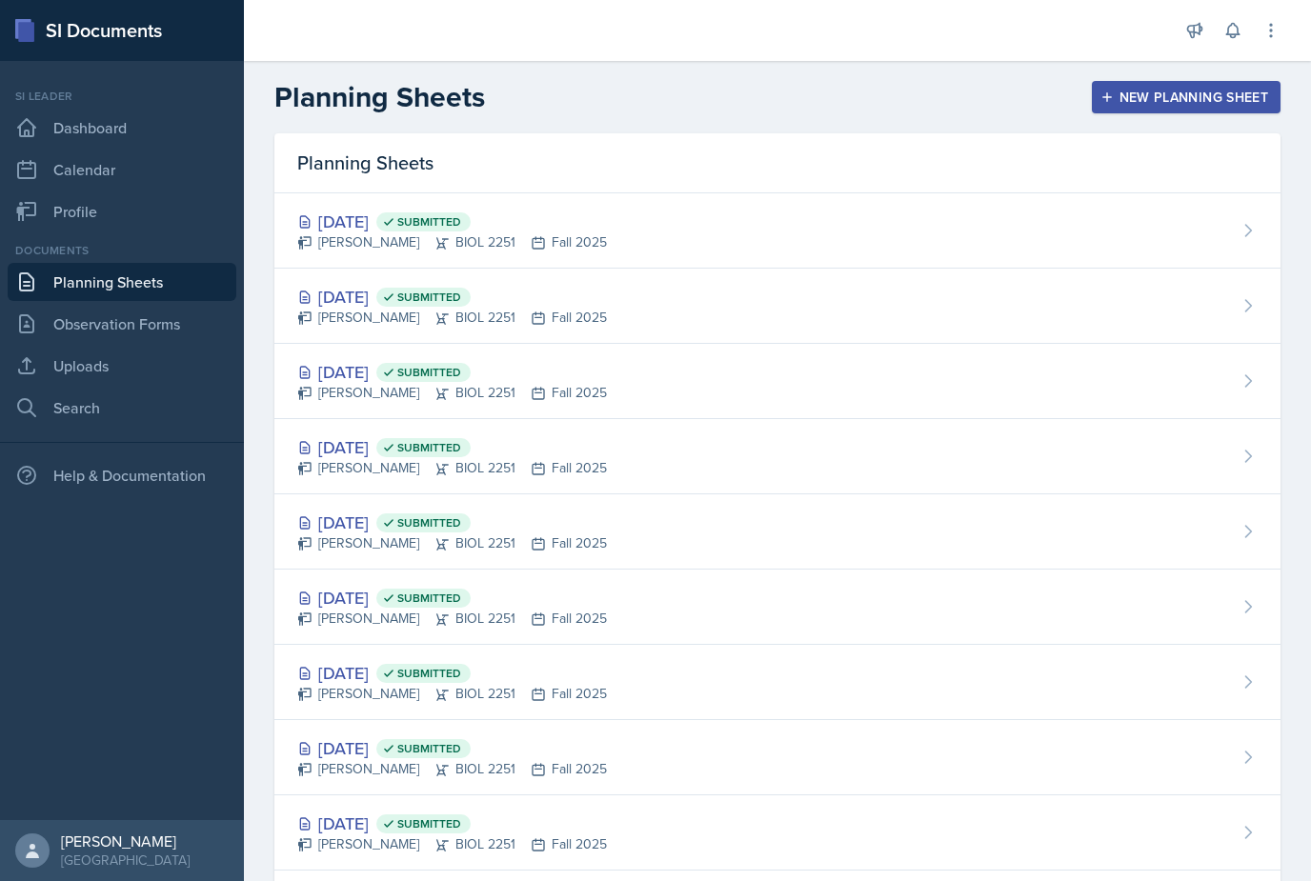
click at [77, 297] on link "Planning Sheets" at bounding box center [122, 282] width 229 height 38
click at [119, 286] on link "Planning Sheets" at bounding box center [122, 282] width 229 height 38
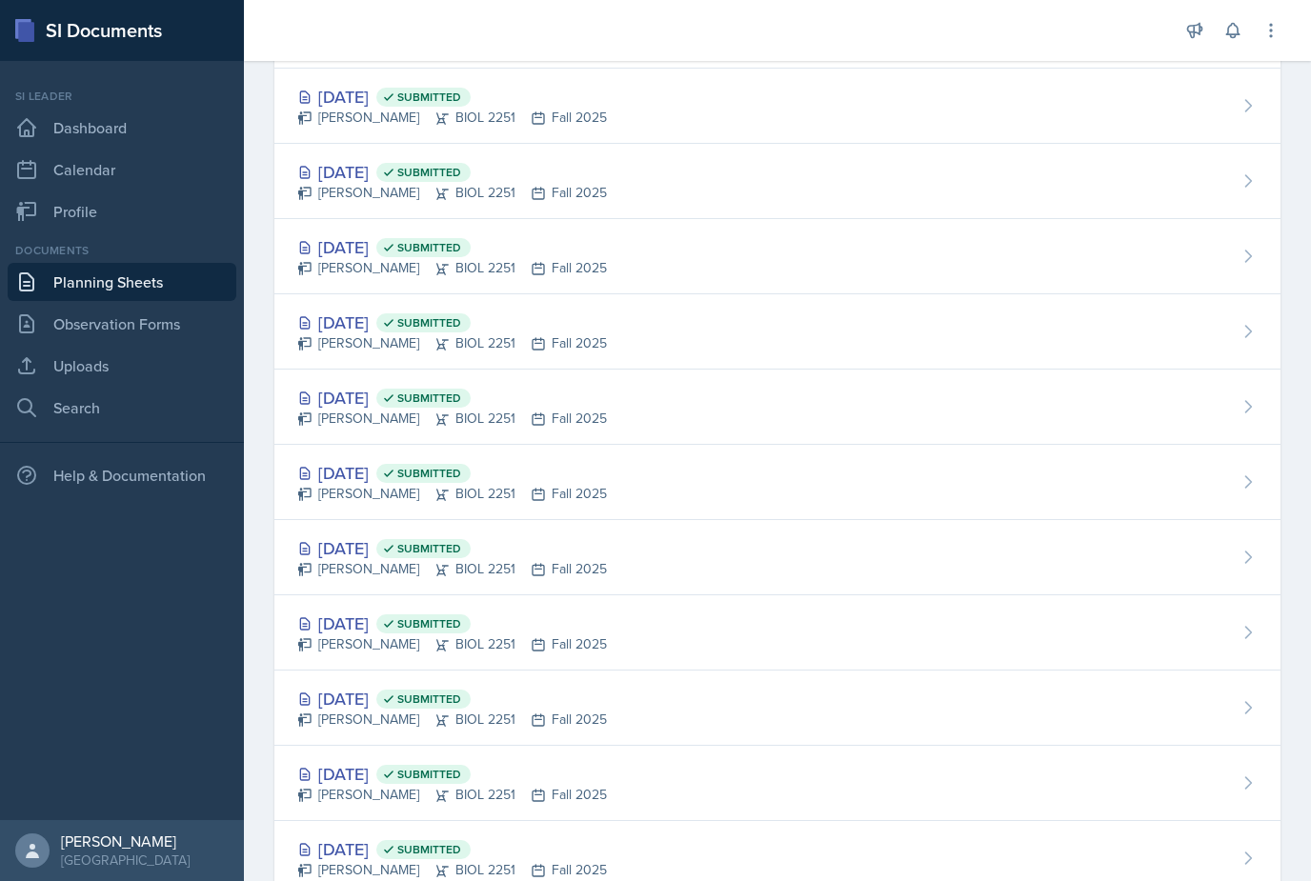
scroll to position [124, 0]
